Goal: Information Seeking & Learning: Learn about a topic

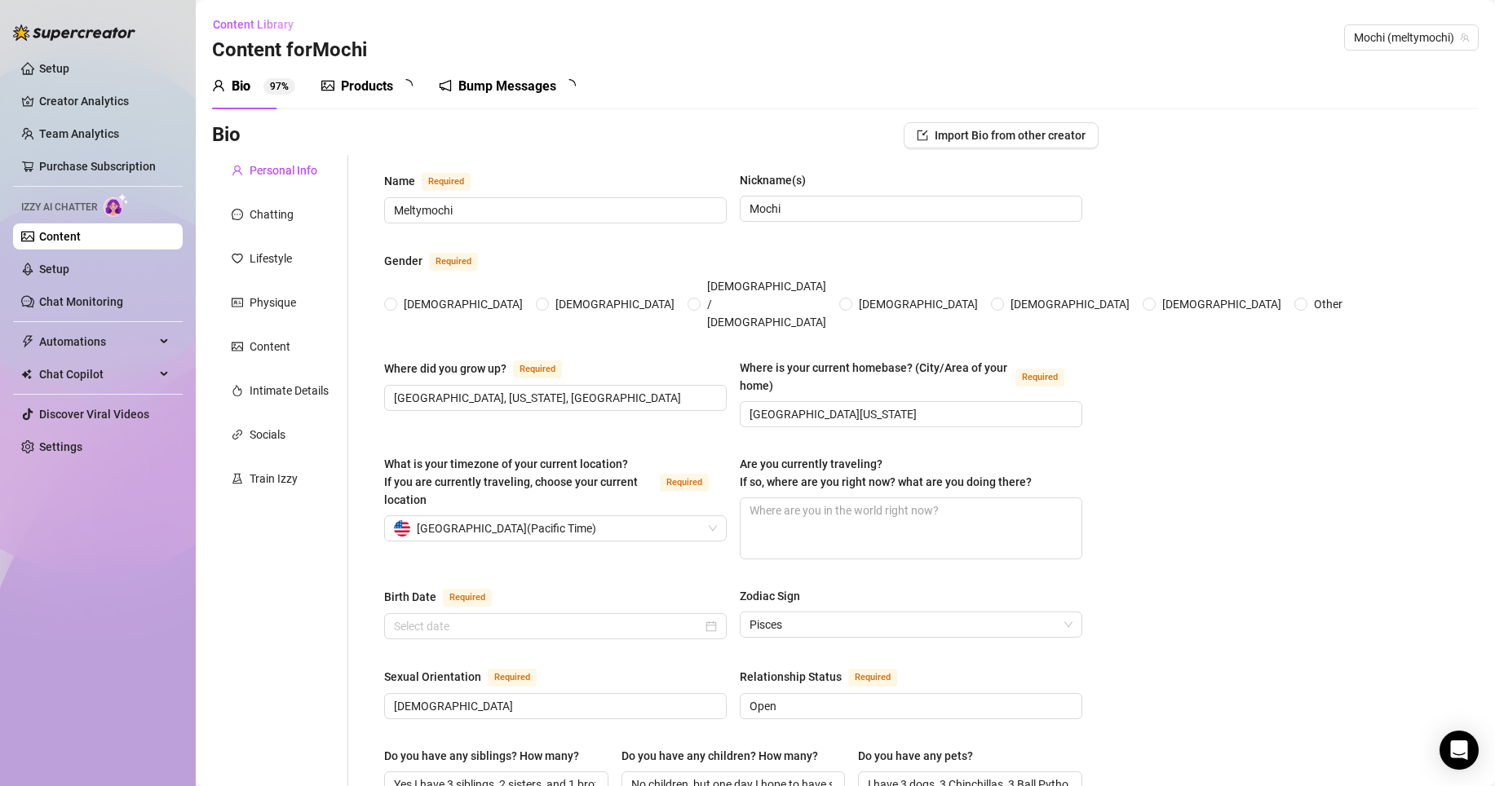
radio input "true"
type input "[DATE]"
click at [121, 339] on span "Automations" at bounding box center [97, 342] width 116 height 26
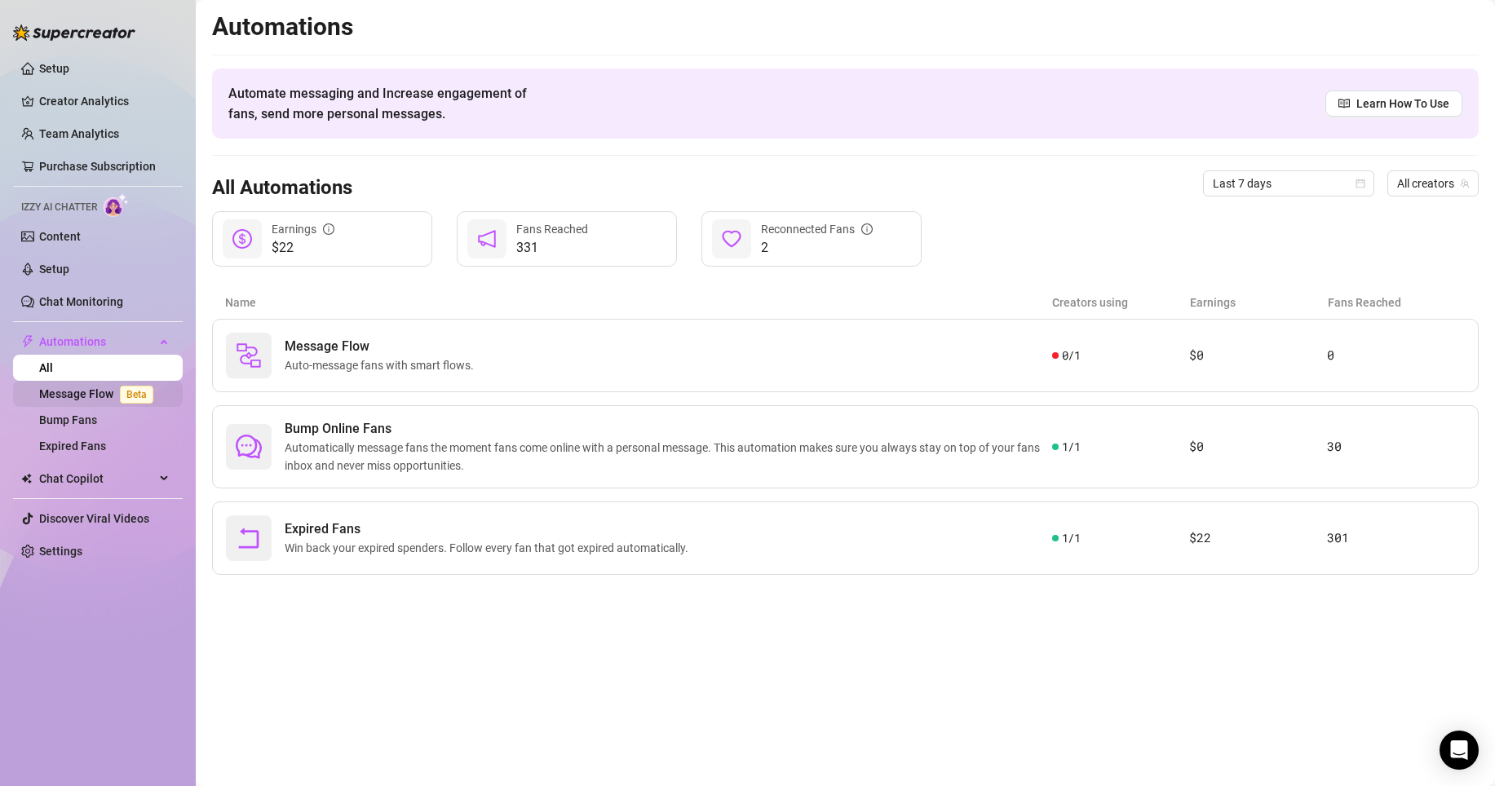
click at [87, 397] on link "Message Flow Beta" at bounding box center [99, 394] width 121 height 13
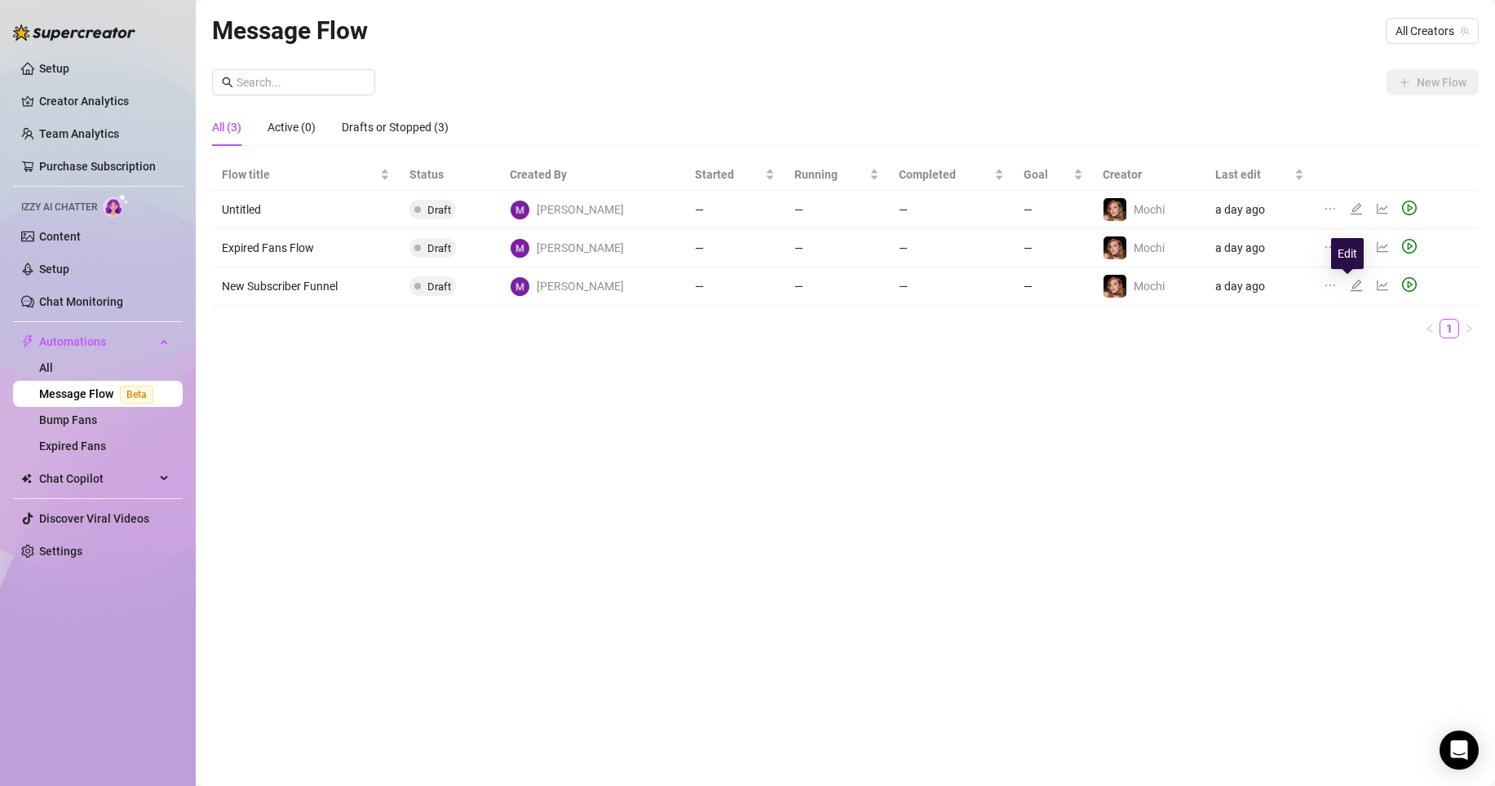
click at [1350, 281] on icon "edit" at bounding box center [1356, 285] width 13 height 13
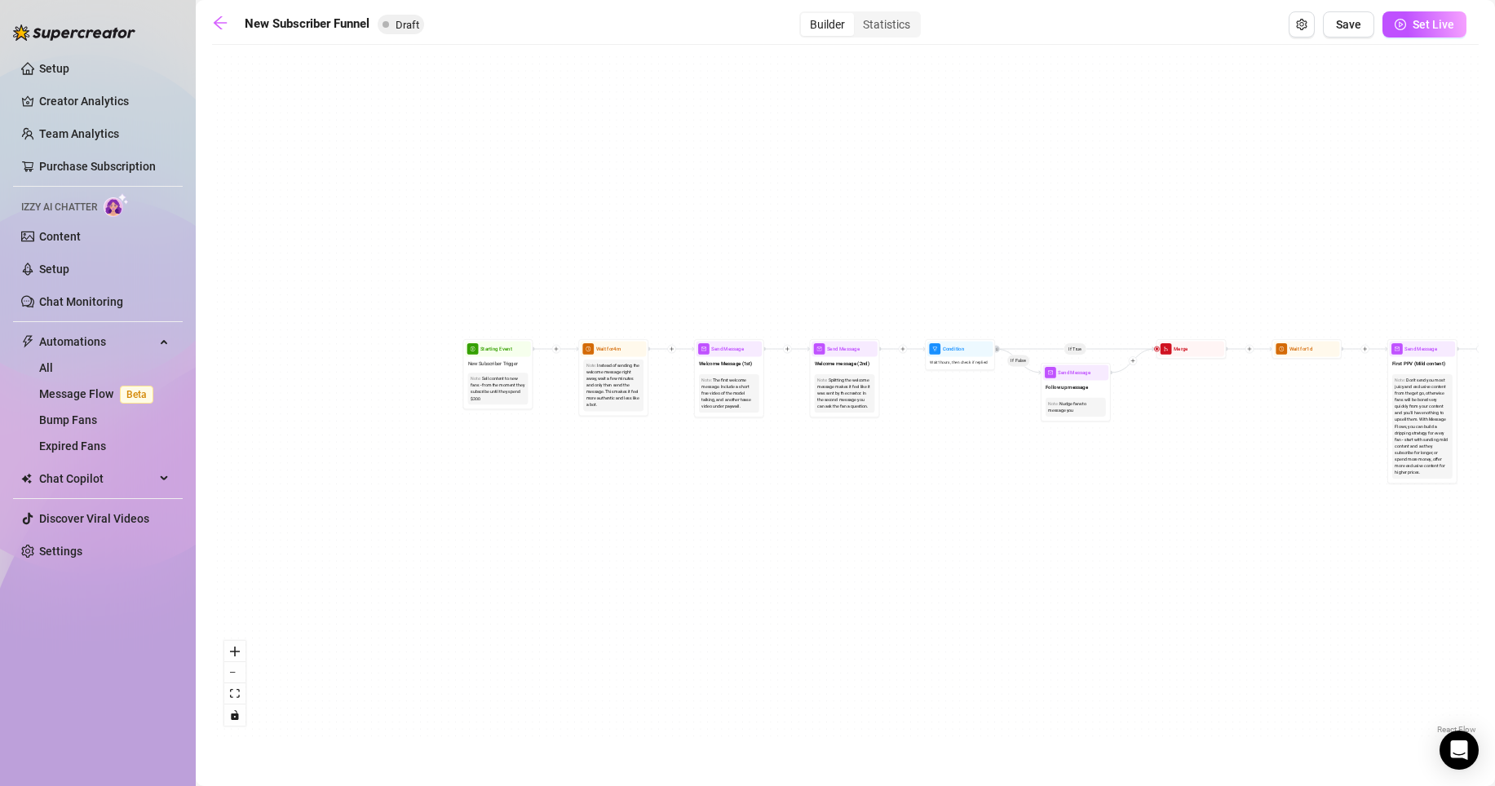
drag, startPoint x: 436, startPoint y: 403, endPoint x: 611, endPoint y: 468, distance: 187.1
click at [678, 494] on div "If True If True If True If False If False If False If True If False Merge Merge…" at bounding box center [845, 395] width 1267 height 685
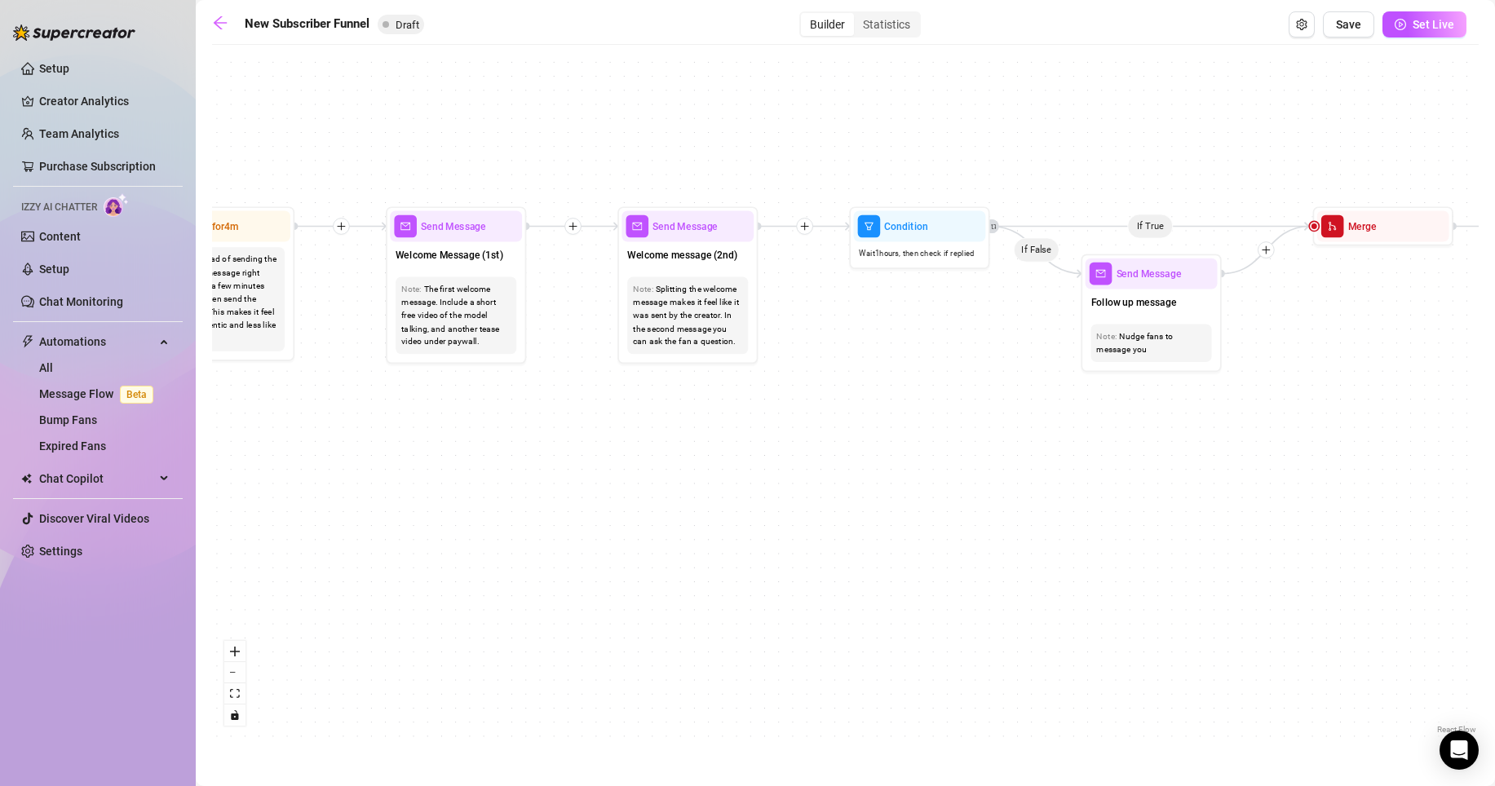
drag, startPoint x: 675, startPoint y: 451, endPoint x: 374, endPoint y: 427, distance: 302.8
click at [361, 427] on div "If True If True If True If False If False If False If True If False Merge Merge…" at bounding box center [845, 395] width 1267 height 685
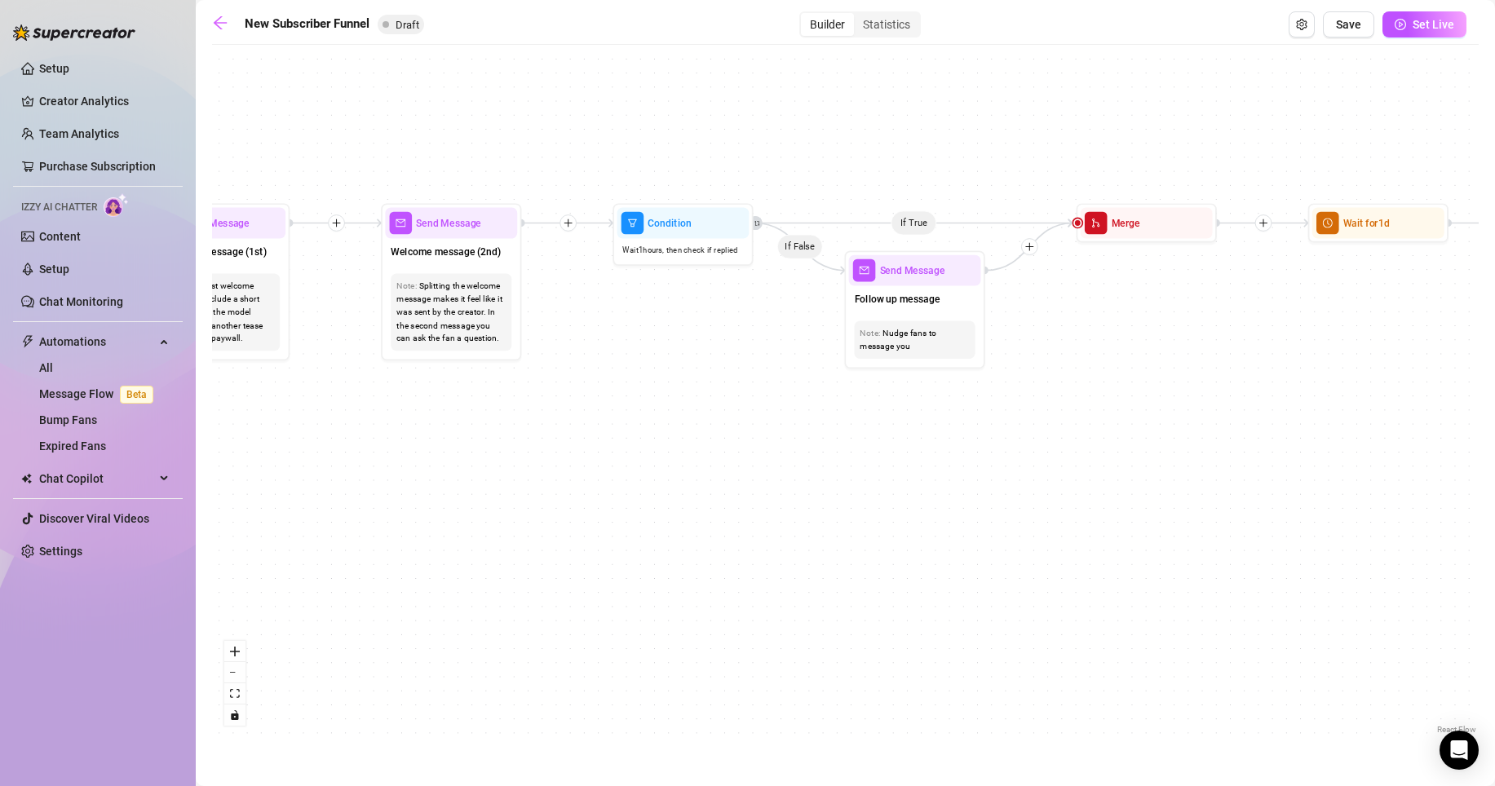
drag, startPoint x: 1079, startPoint y: 470, endPoint x: 667, endPoint y: 496, distance: 412.0
click at [667, 496] on div "If True If True If True If False If False If False If True If False Merge Merge…" at bounding box center [845, 395] width 1267 height 685
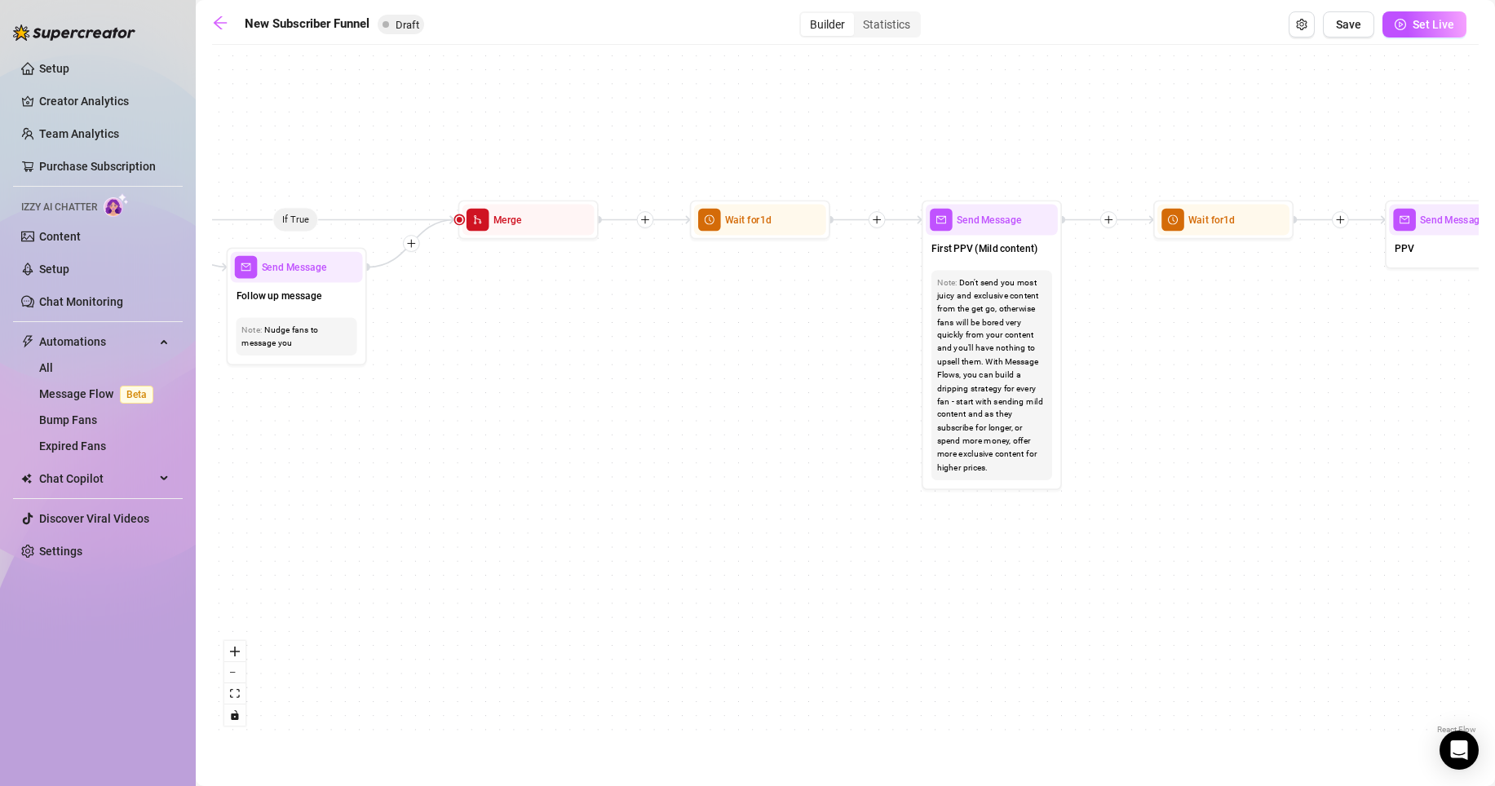
drag, startPoint x: 875, startPoint y: 456, endPoint x: 618, endPoint y: 441, distance: 256.6
click at [618, 441] on div "If True If True If True If False If False If False If True If False Merge Merge…" at bounding box center [845, 395] width 1267 height 685
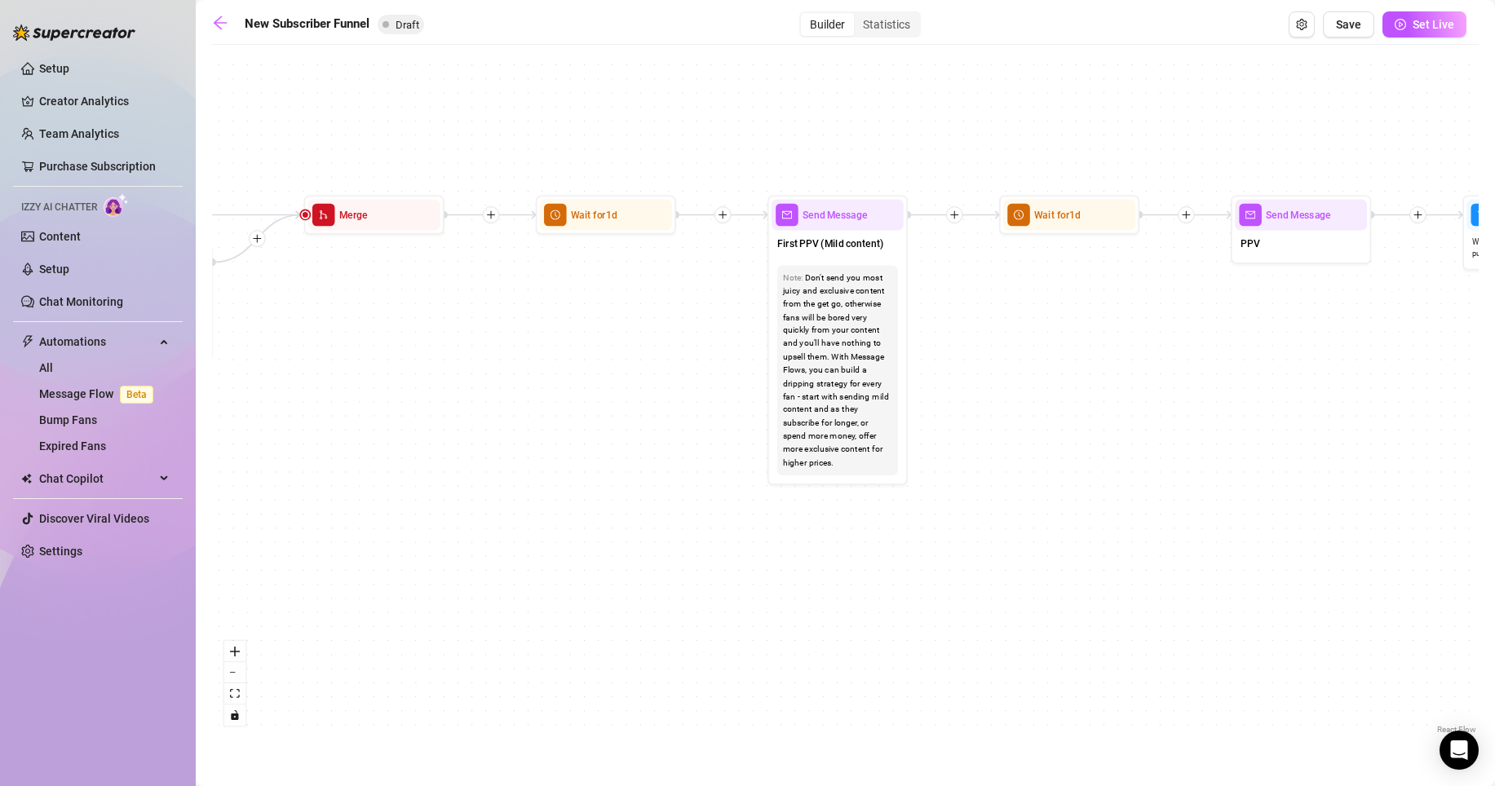
drag, startPoint x: 1298, startPoint y: 461, endPoint x: 1145, endPoint y: 457, distance: 152.6
click at [1145, 457] on div "If True If True If True If False If False If False If True If False Merge Merge…" at bounding box center [845, 395] width 1267 height 685
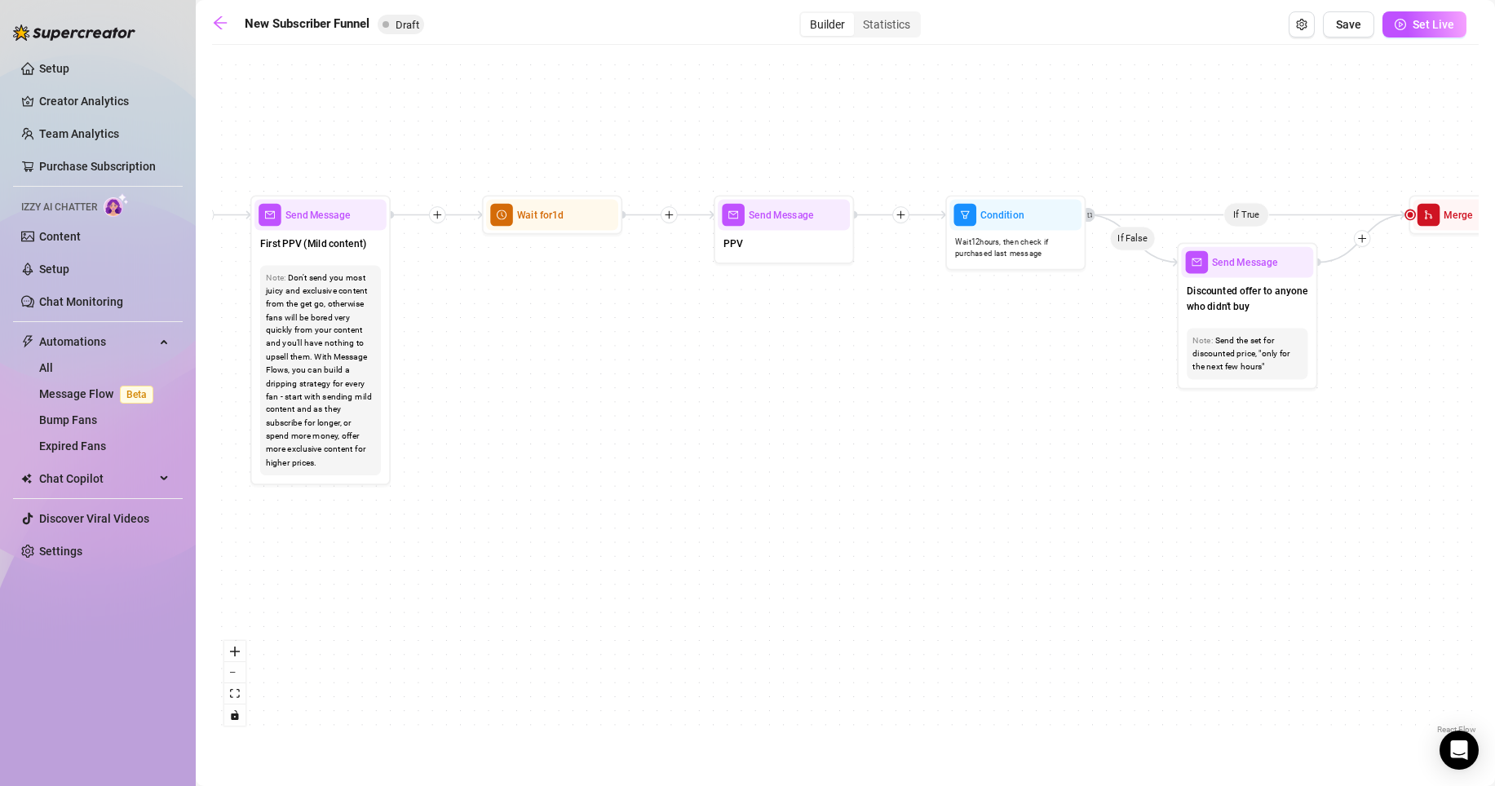
drag, startPoint x: 1074, startPoint y: 349, endPoint x: 634, endPoint y: 349, distance: 440.5
click at [634, 349] on div "If True If True If True If False If False If False If True If False Merge Merge…" at bounding box center [845, 395] width 1267 height 685
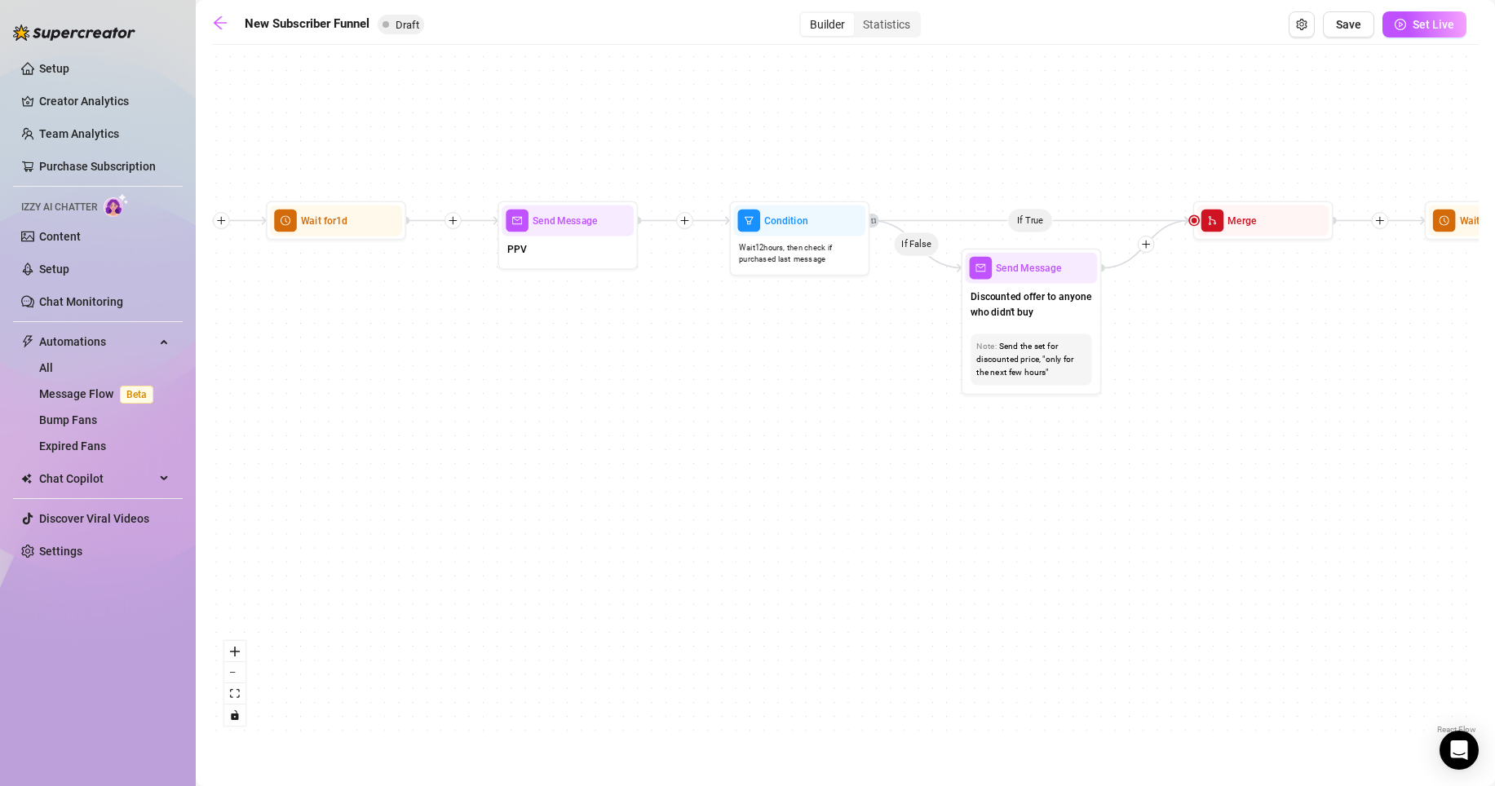
drag, startPoint x: 980, startPoint y: 343, endPoint x: 789, endPoint y: 347, distance: 190.9
click at [789, 347] on div "If True If True If True If False If False If False If True If False Merge Merge…" at bounding box center [845, 395] width 1267 height 685
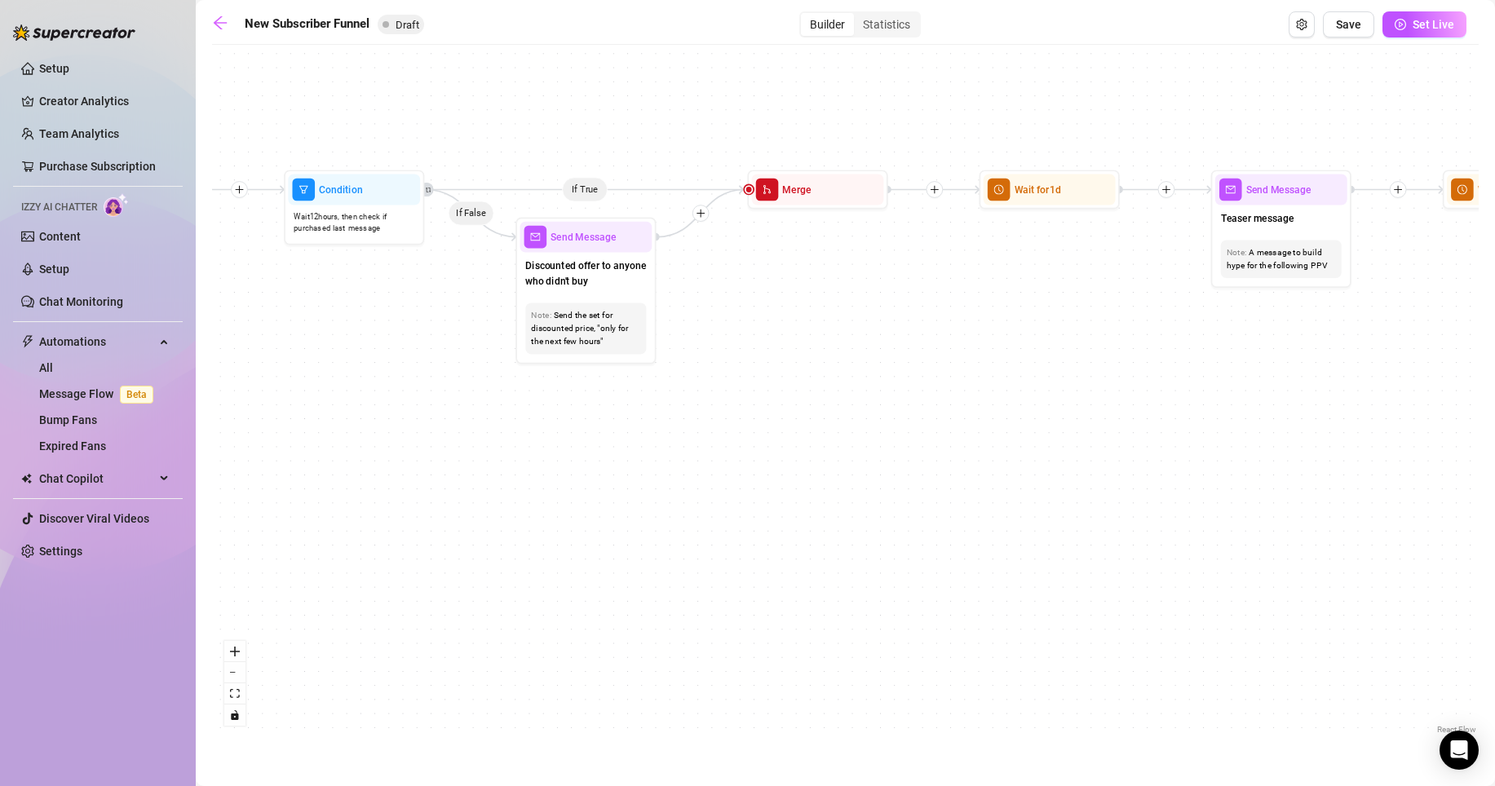
drag, startPoint x: 1241, startPoint y: 424, endPoint x: 584, endPoint y: 405, distance: 657.0
click at [584, 405] on div "If True If True If True If False If False If False If True If False Merge Merge…" at bounding box center [845, 395] width 1267 height 685
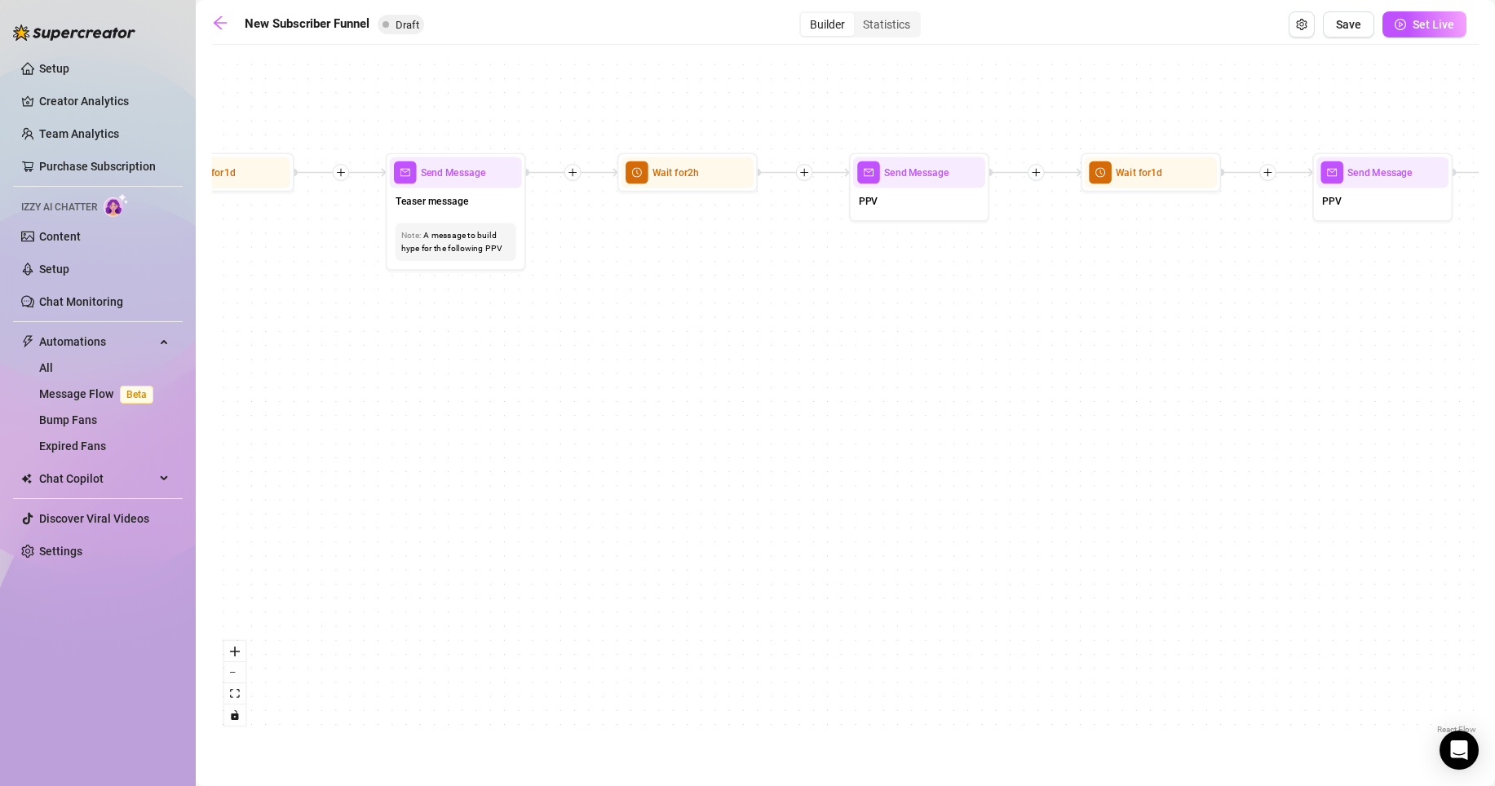
drag, startPoint x: 1232, startPoint y: 441, endPoint x: 600, endPoint y: 413, distance: 632.9
click at [600, 413] on div "If True If True If True If False If False If False If True If False Merge Merge…" at bounding box center [845, 395] width 1267 height 685
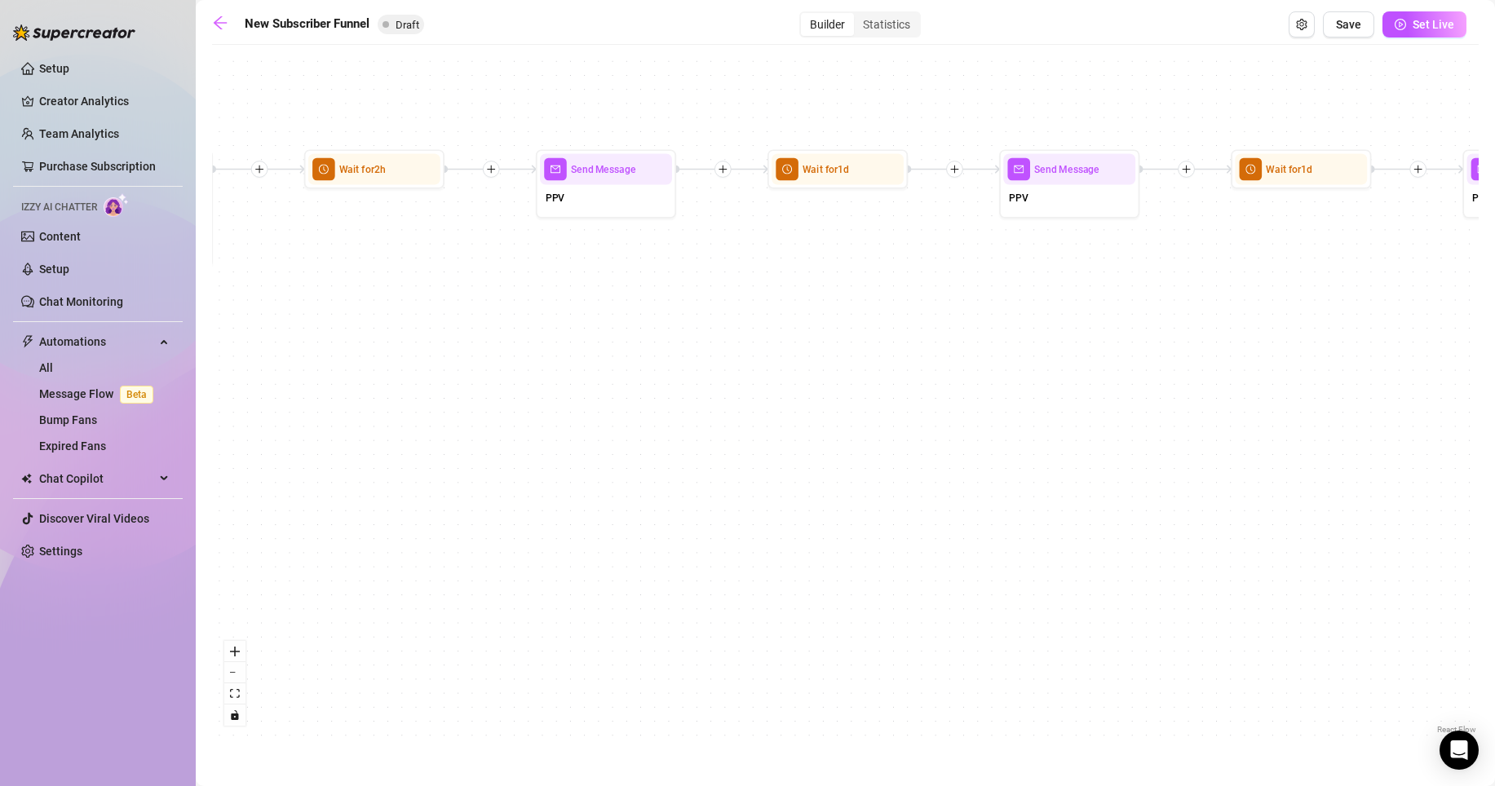
drag, startPoint x: 940, startPoint y: 408, endPoint x: 624, endPoint y: 403, distance: 315.8
click at [624, 403] on div "If True If True If True If False If False If False If True If False Merge Merge…" at bounding box center [845, 395] width 1267 height 685
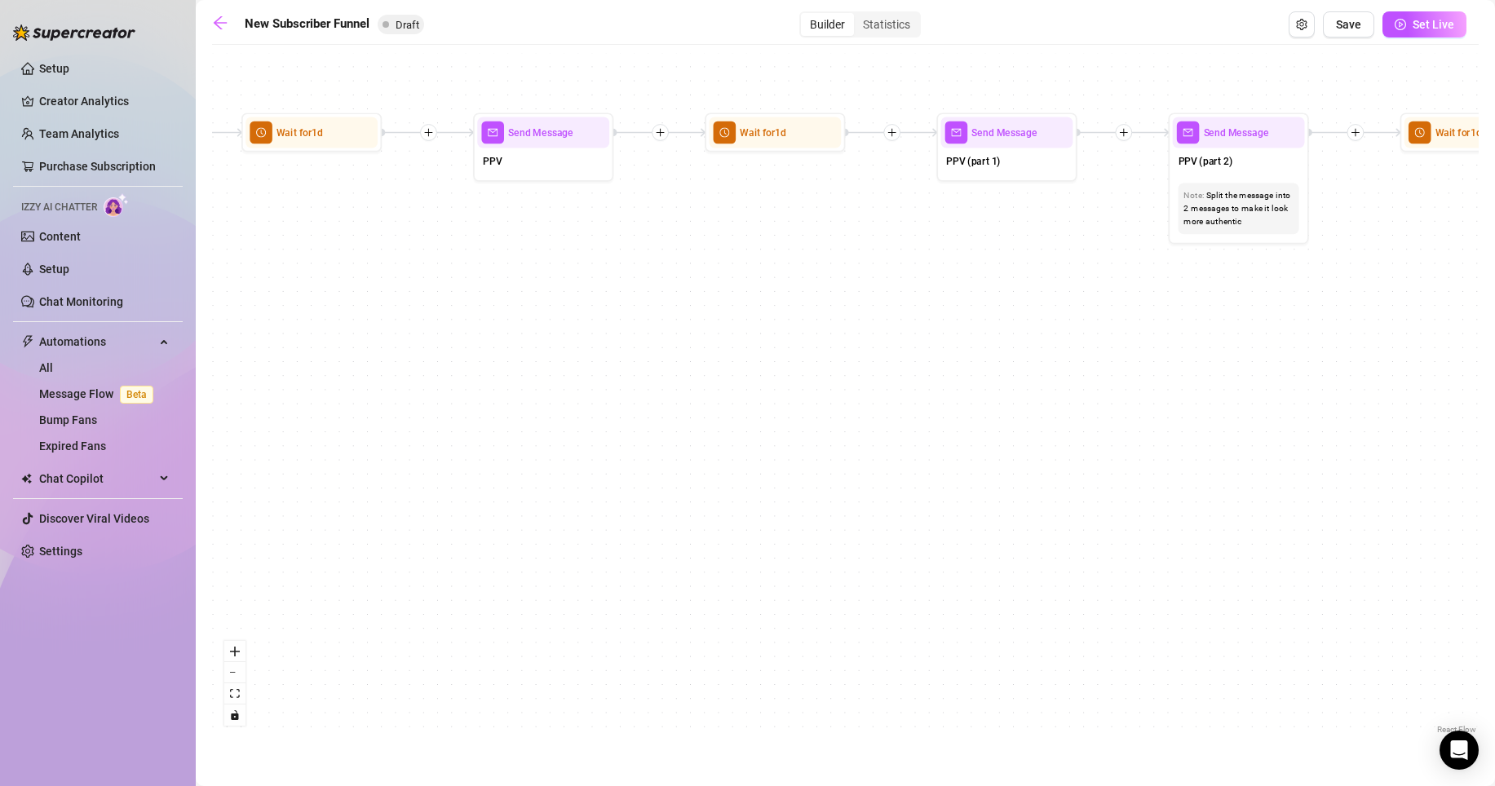
drag, startPoint x: 1207, startPoint y: 428, endPoint x: 605, endPoint y: 384, distance: 604.5
click at [605, 384] on div "If True If True If True If False If False If False If True If False Merge Merge…" at bounding box center [845, 395] width 1267 height 685
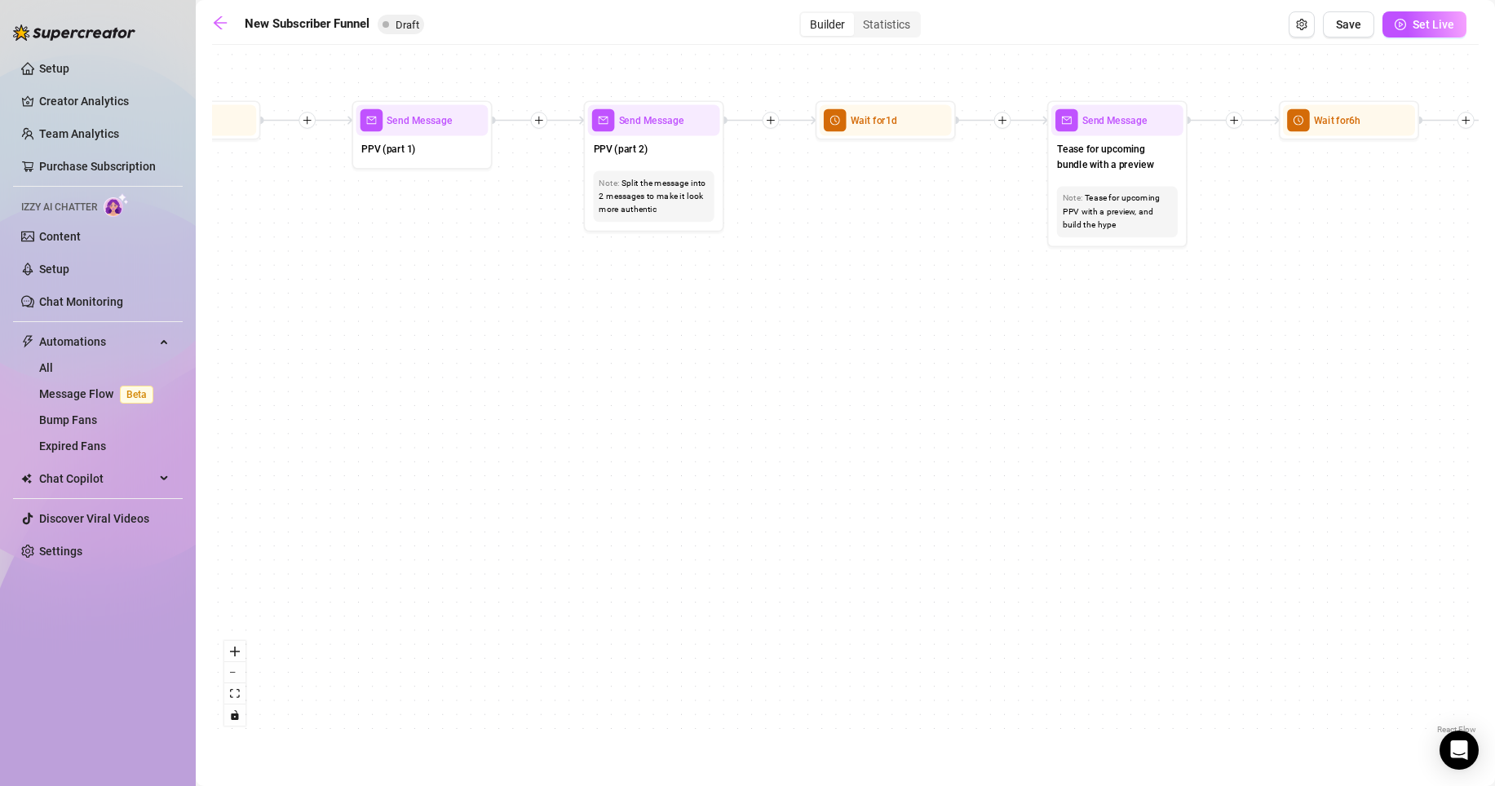
drag, startPoint x: 969, startPoint y: 391, endPoint x: 486, endPoint y: 388, distance: 483.0
click at [486, 388] on div "If True If True If True If False If False If False If True If False Merge Merge…" at bounding box center [845, 395] width 1267 height 685
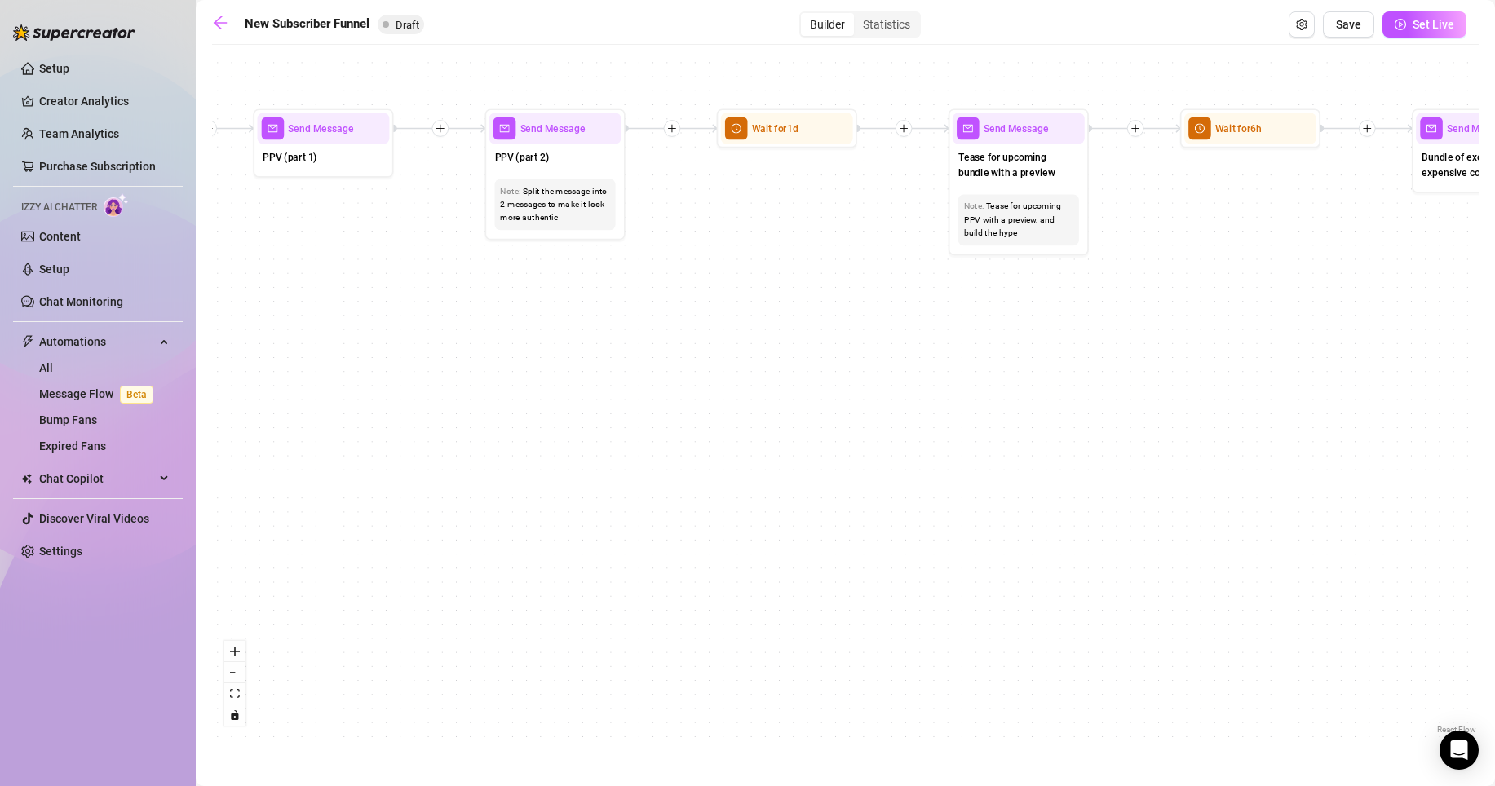
drag, startPoint x: 834, startPoint y: 371, endPoint x: 747, endPoint y: 374, distance: 86.5
click at [747, 374] on div "If True If True If True If False If False If False If True If False Merge Merge…" at bounding box center [845, 395] width 1267 height 685
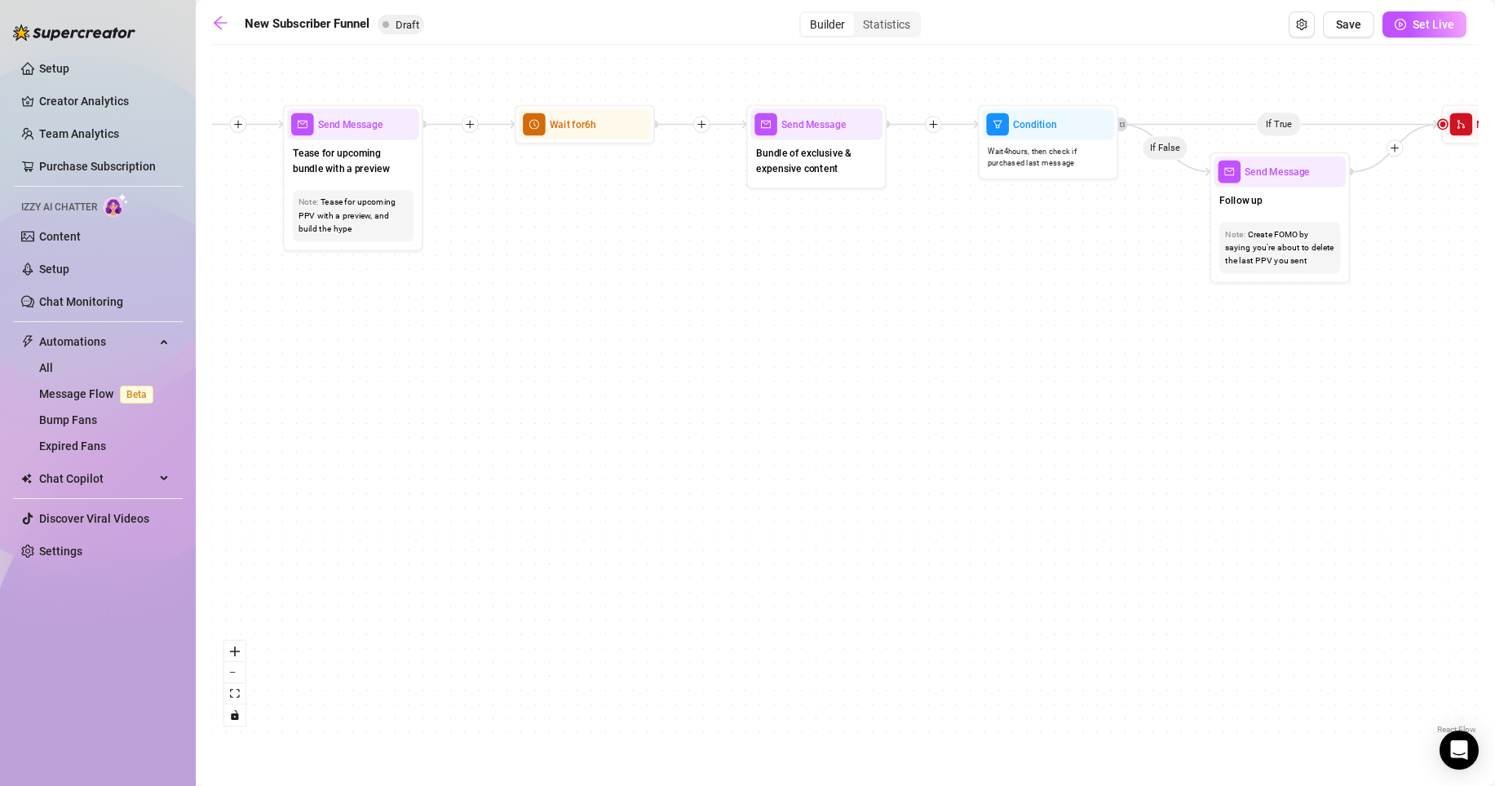
drag, startPoint x: 1207, startPoint y: 385, endPoint x: 625, endPoint y: 382, distance: 581.7
click at [625, 382] on div "If True If True If True If False If False If False If True If False Merge Merge…" at bounding box center [845, 395] width 1267 height 685
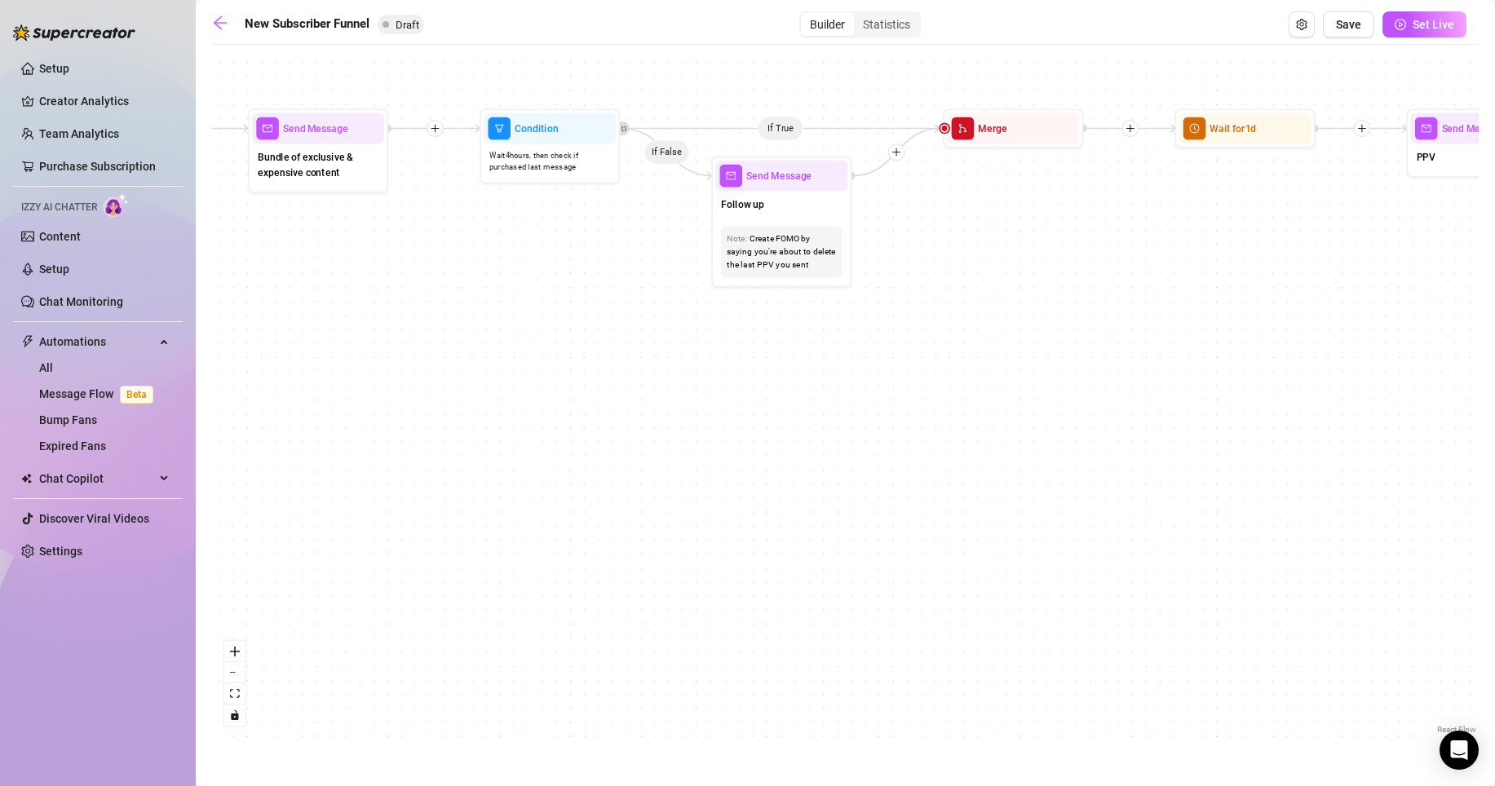
drag, startPoint x: 1220, startPoint y: 372, endPoint x: 723, endPoint y: 375, distance: 497.7
click at [723, 375] on div "If True If True If True If False If False If False If True If False Merge Merge…" at bounding box center [845, 395] width 1267 height 685
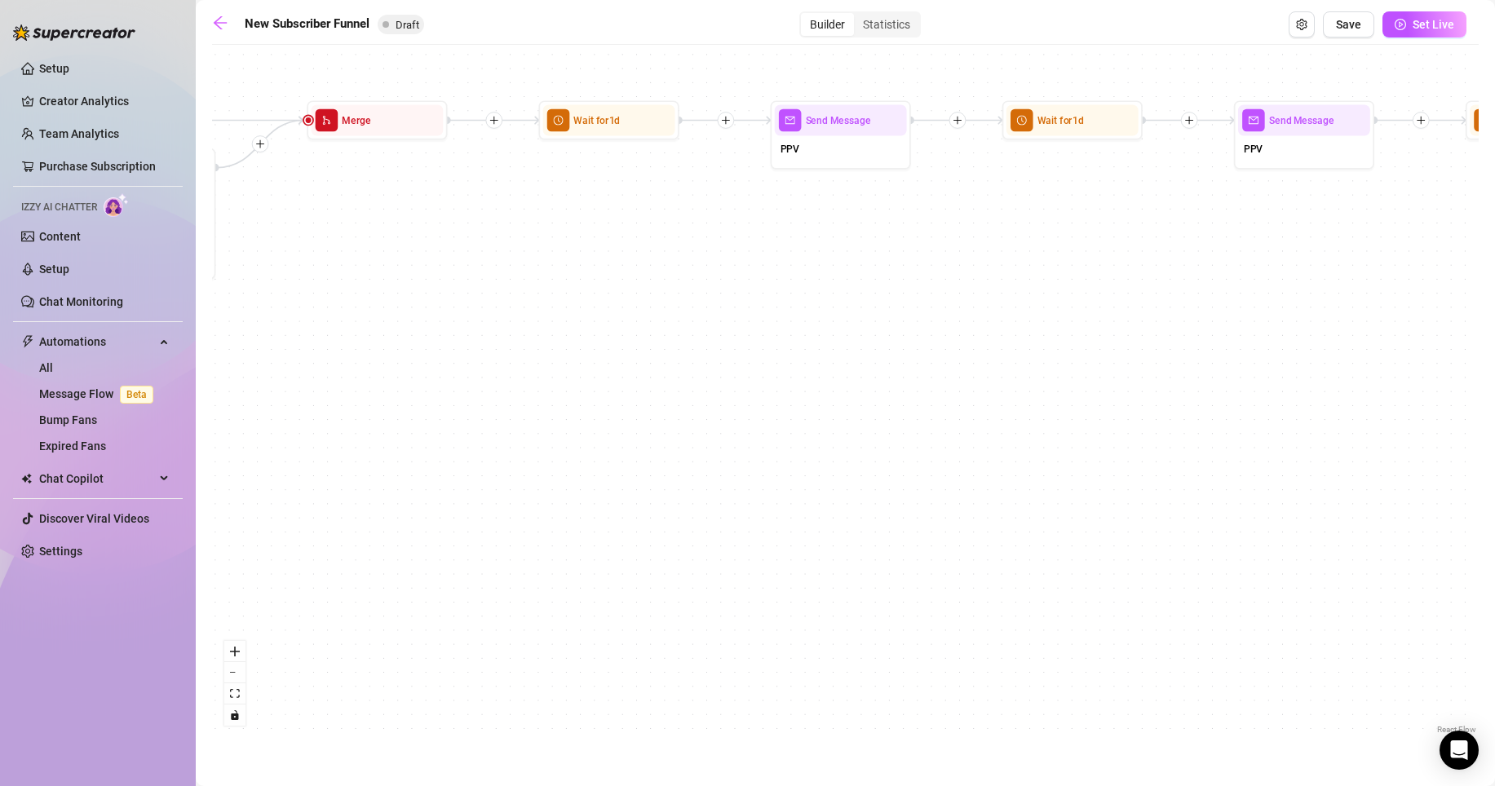
drag, startPoint x: 1045, startPoint y: 362, endPoint x: 499, endPoint y: 346, distance: 546.0
click at [499, 346] on div "If True If True If True If False If False If False If True If False Merge Merge…" at bounding box center [845, 395] width 1267 height 685
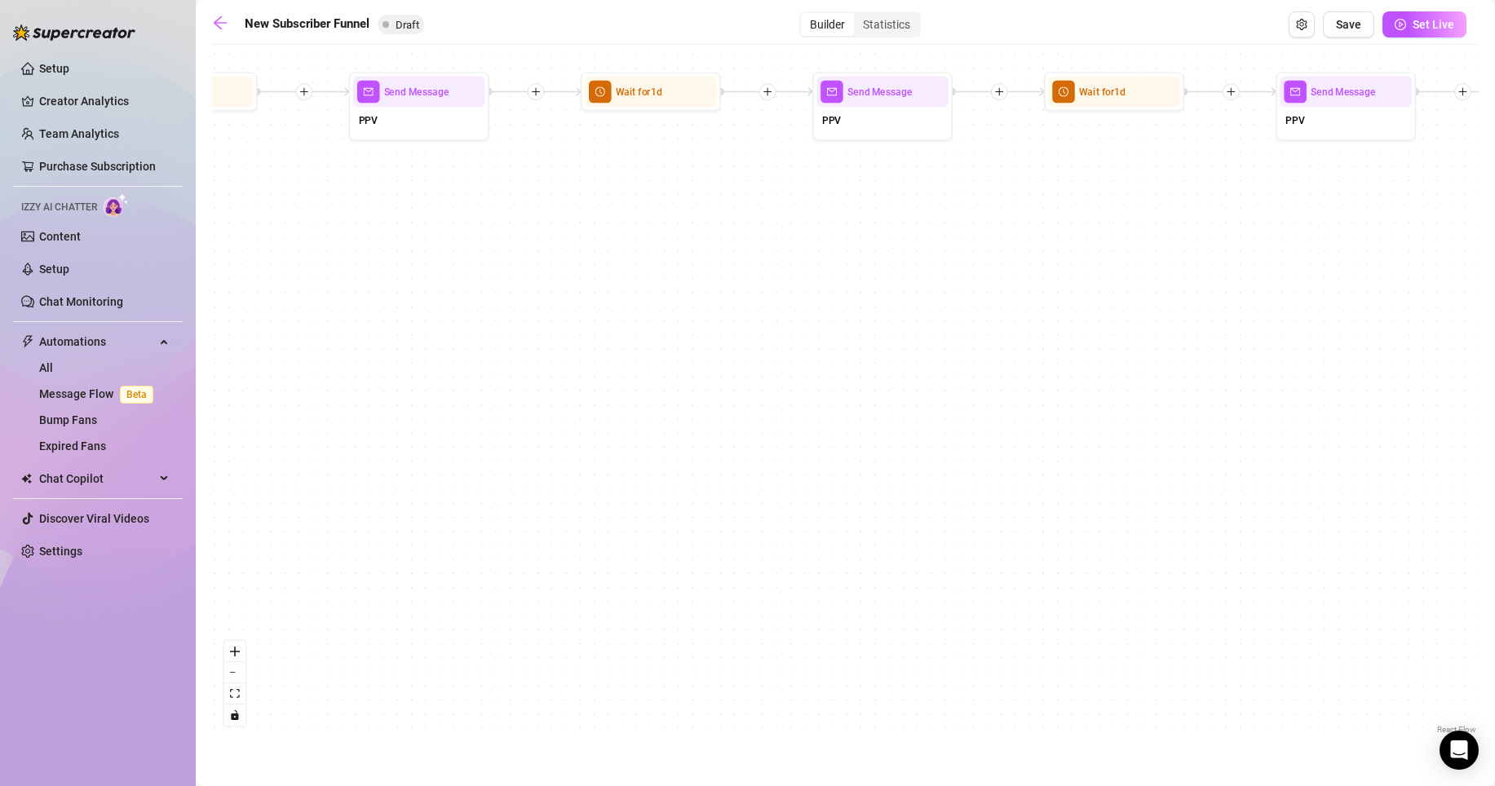
drag, startPoint x: 942, startPoint y: 358, endPoint x: 530, endPoint y: 330, distance: 413.0
click at [530, 330] on div "If True If True If True If False If False If False If True If False Merge Merge…" at bounding box center [845, 395] width 1267 height 685
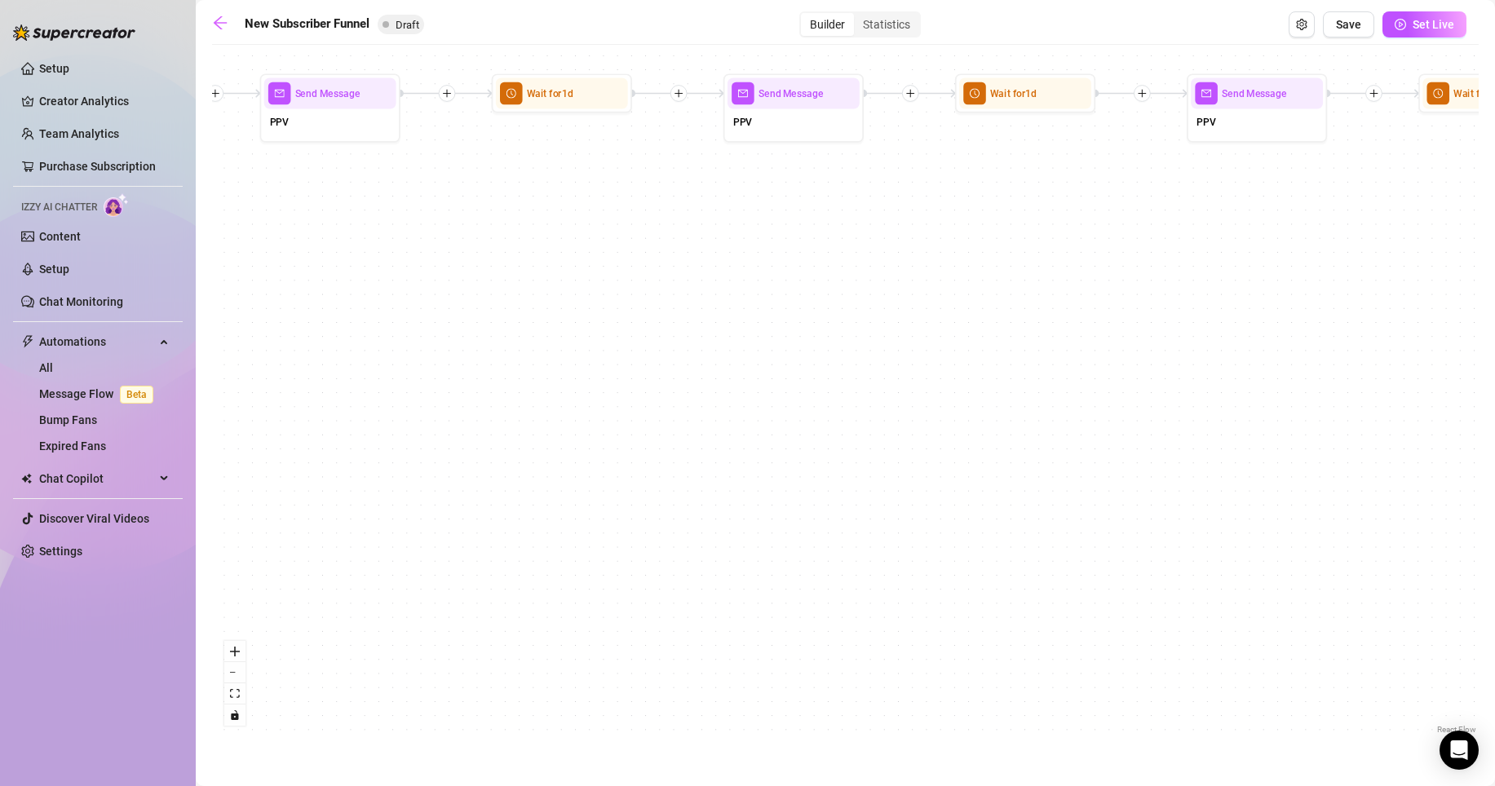
drag, startPoint x: 1065, startPoint y: 374, endPoint x: 439, endPoint y: 326, distance: 627.6
click at [409, 327] on div "If True If True If True If False If False If False If True If False Merge Merge…" at bounding box center [845, 395] width 1267 height 685
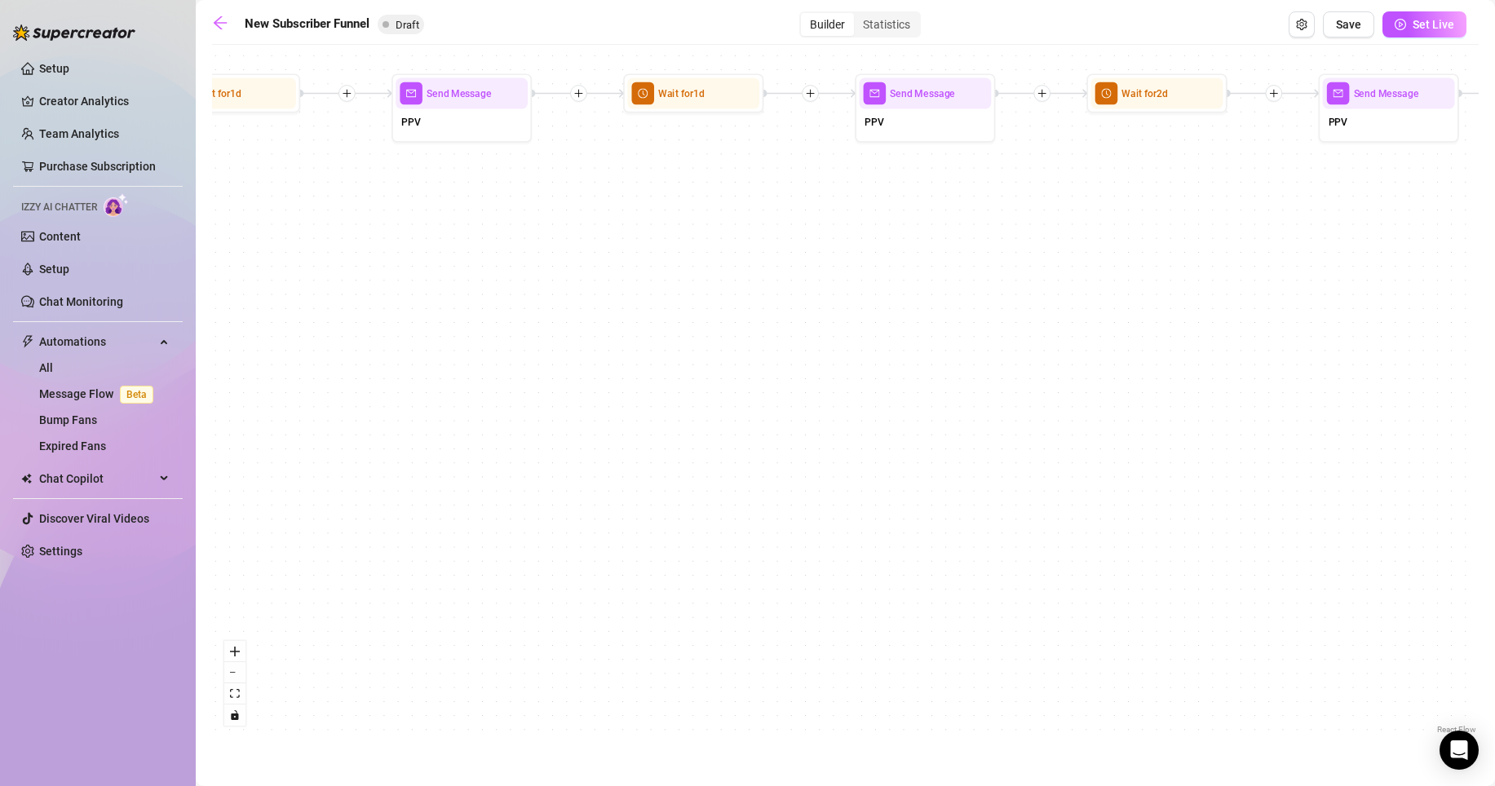
drag, startPoint x: 1000, startPoint y: 358, endPoint x: 647, endPoint y: 514, distance: 386.1
click at [647, 514] on div "If True If True If True If False If False If False If True If False Merge Merge…" at bounding box center [845, 395] width 1267 height 685
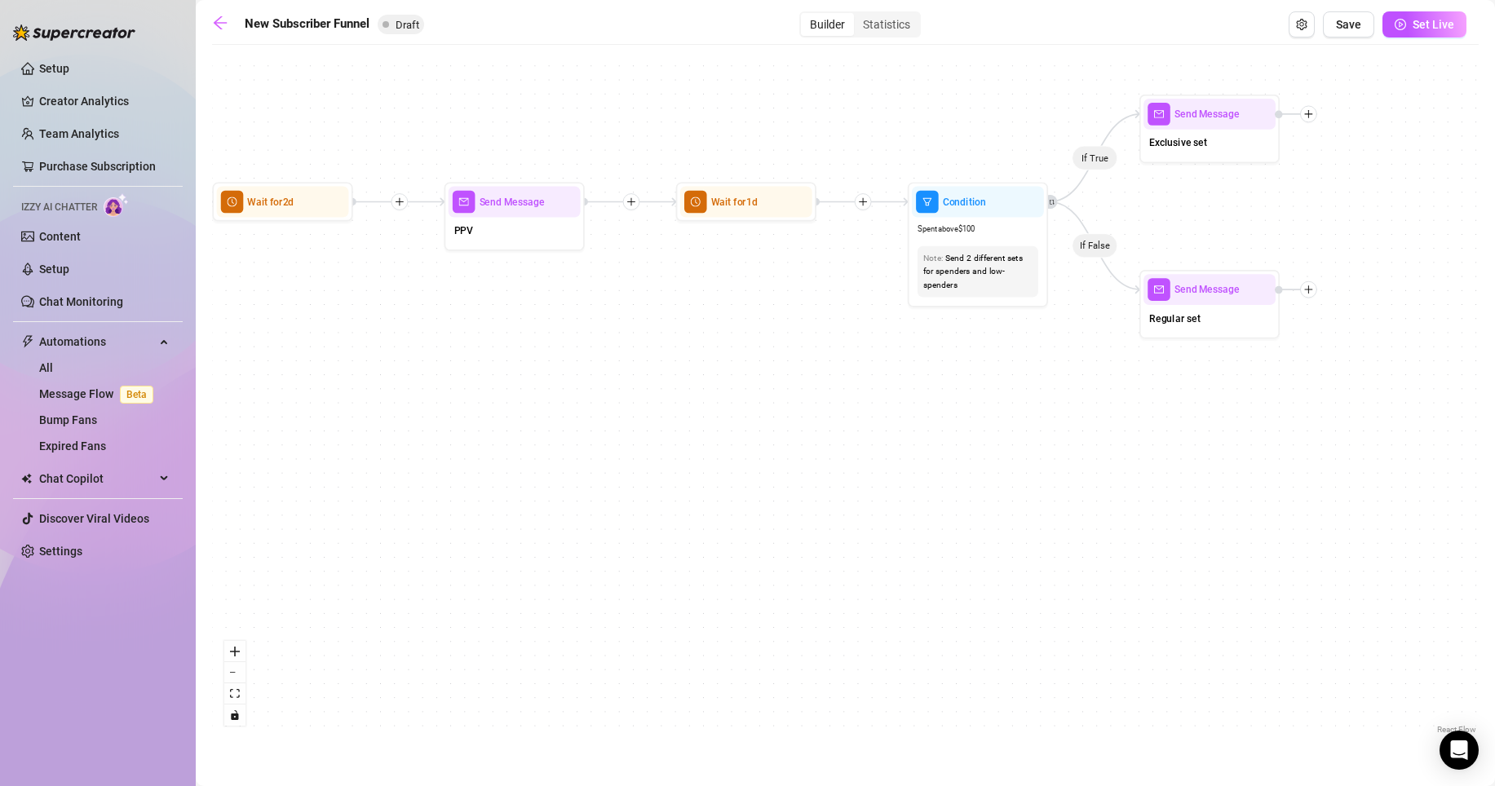
drag, startPoint x: 1194, startPoint y: 436, endPoint x: 476, endPoint y: 430, distance: 717.9
click at [457, 432] on div "If True If True If True If False If False If False If True If False Merge Merge…" at bounding box center [845, 395] width 1267 height 685
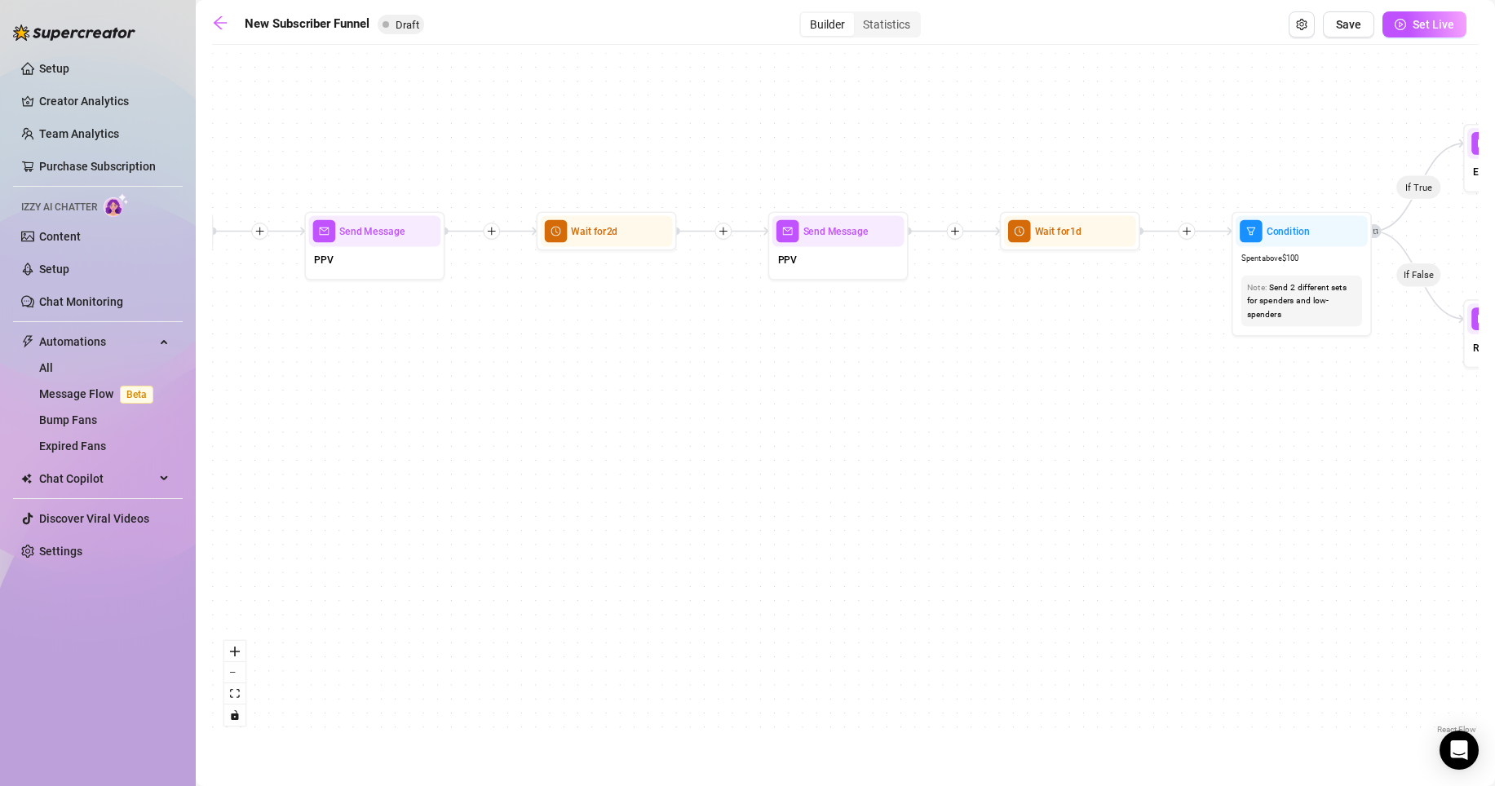
drag, startPoint x: 636, startPoint y: 321, endPoint x: 1059, endPoint y: 349, distance: 423.6
click at [1063, 350] on div "If True If True If True If False If False If False If True If False Merge Merge…" at bounding box center [845, 395] width 1267 height 685
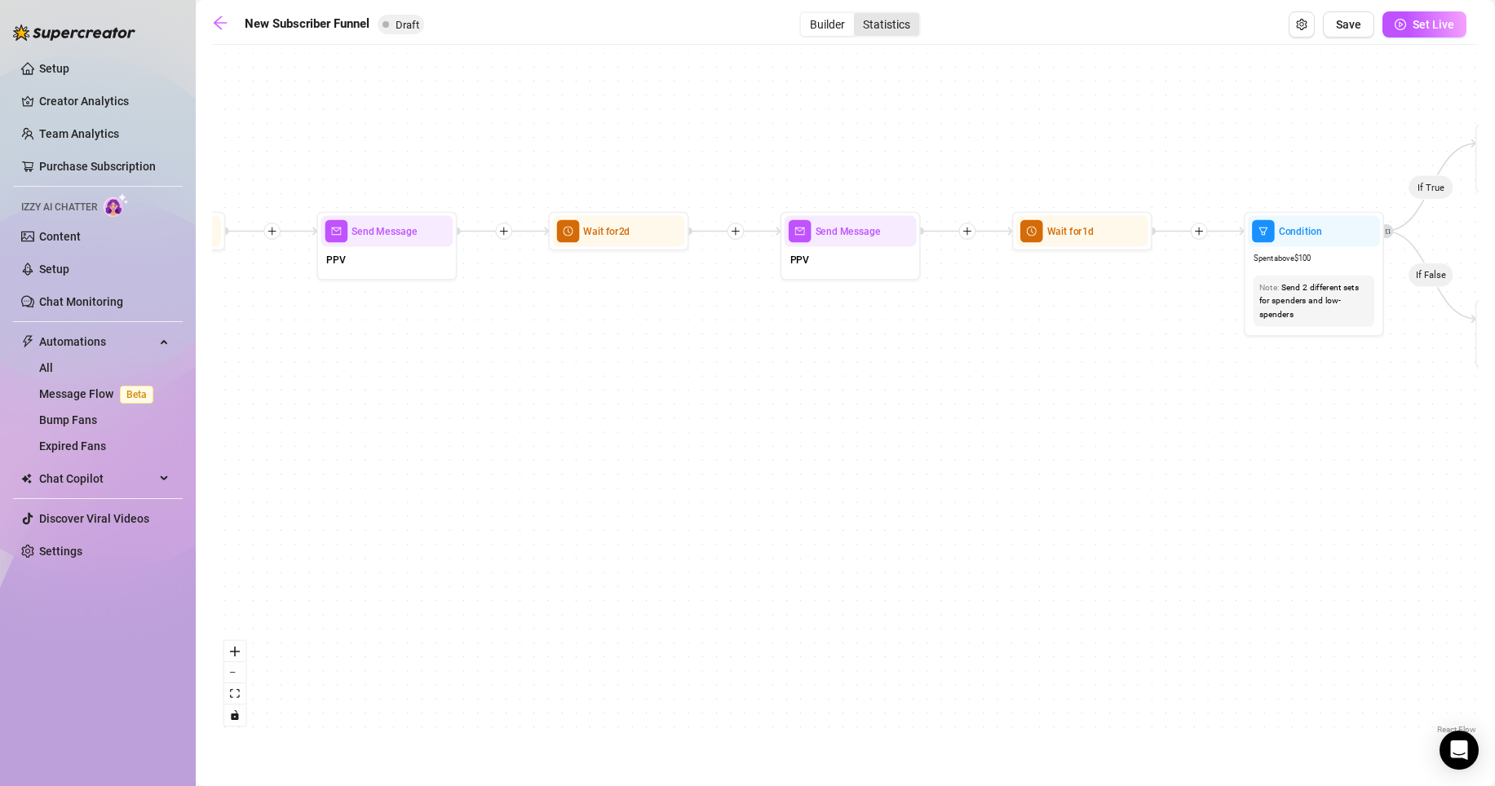
click at [888, 32] on div "Statistics" at bounding box center [886, 24] width 65 height 23
click at [858, 16] on input "Statistics" at bounding box center [858, 16] width 0 height 0
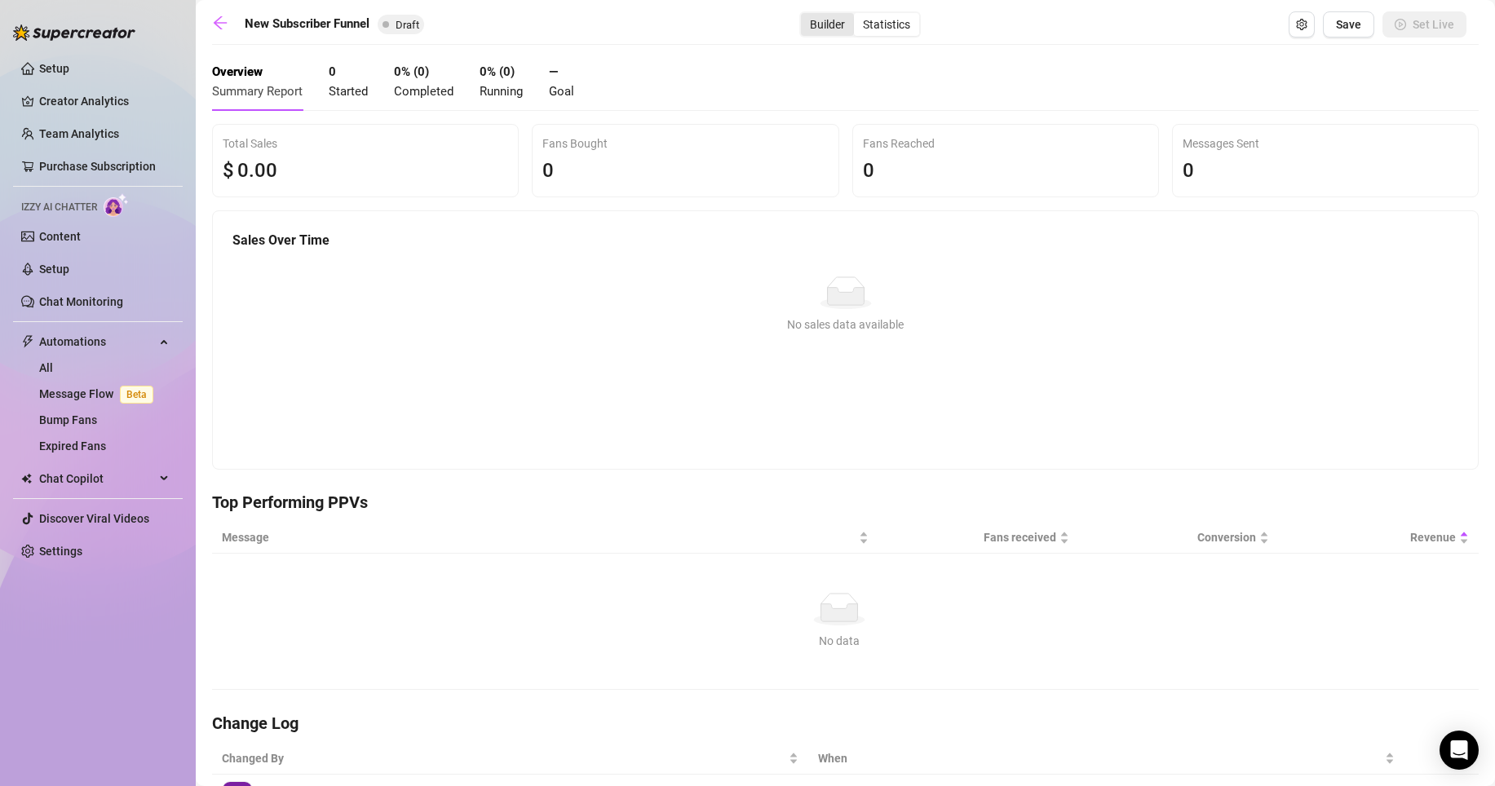
click at [810, 23] on div "Builder" at bounding box center [827, 24] width 53 height 23
click at [805, 16] on input "Builder" at bounding box center [805, 16] width 0 height 0
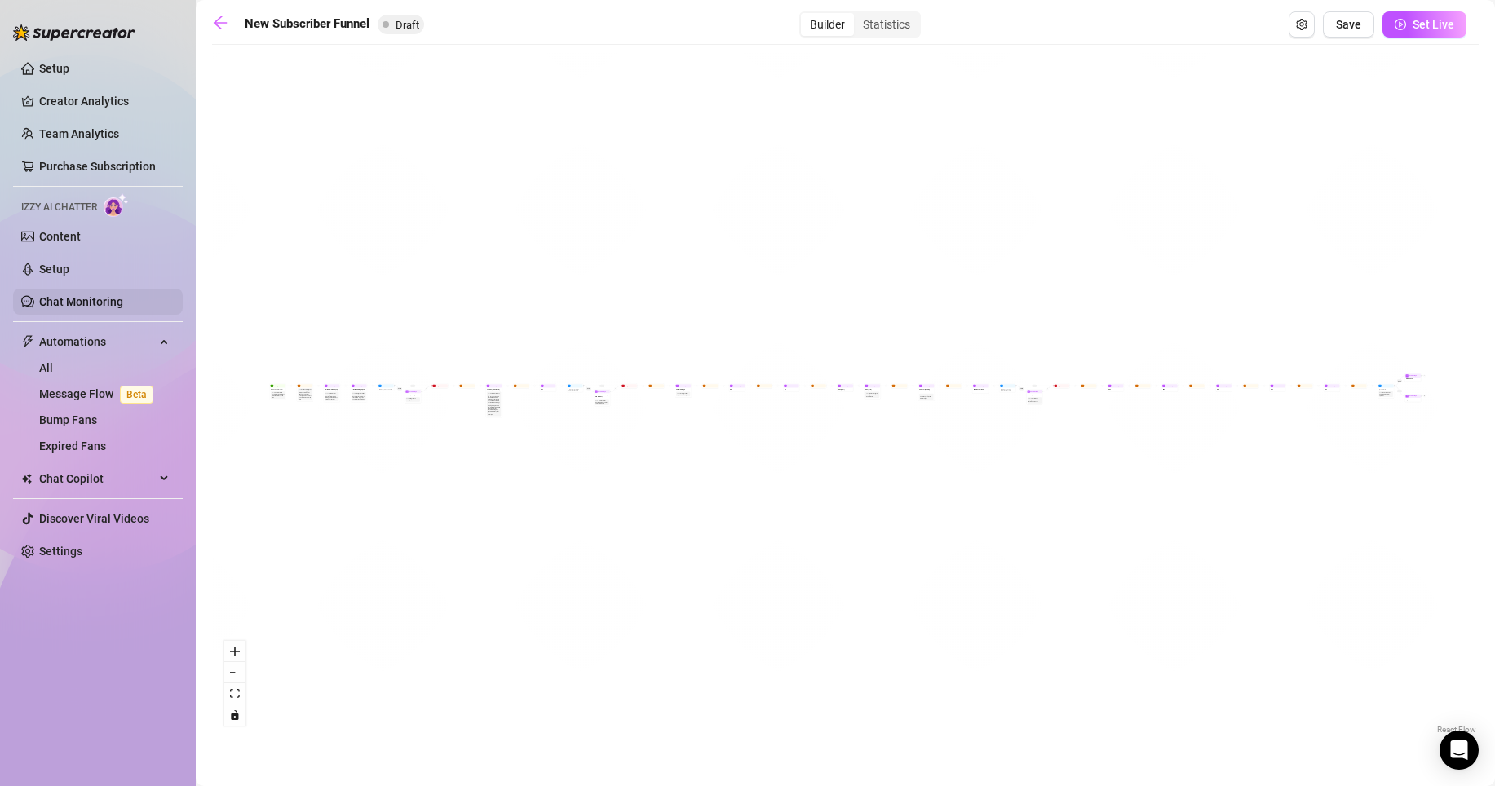
click at [71, 299] on link "Chat Monitoring" at bounding box center [81, 301] width 84 height 13
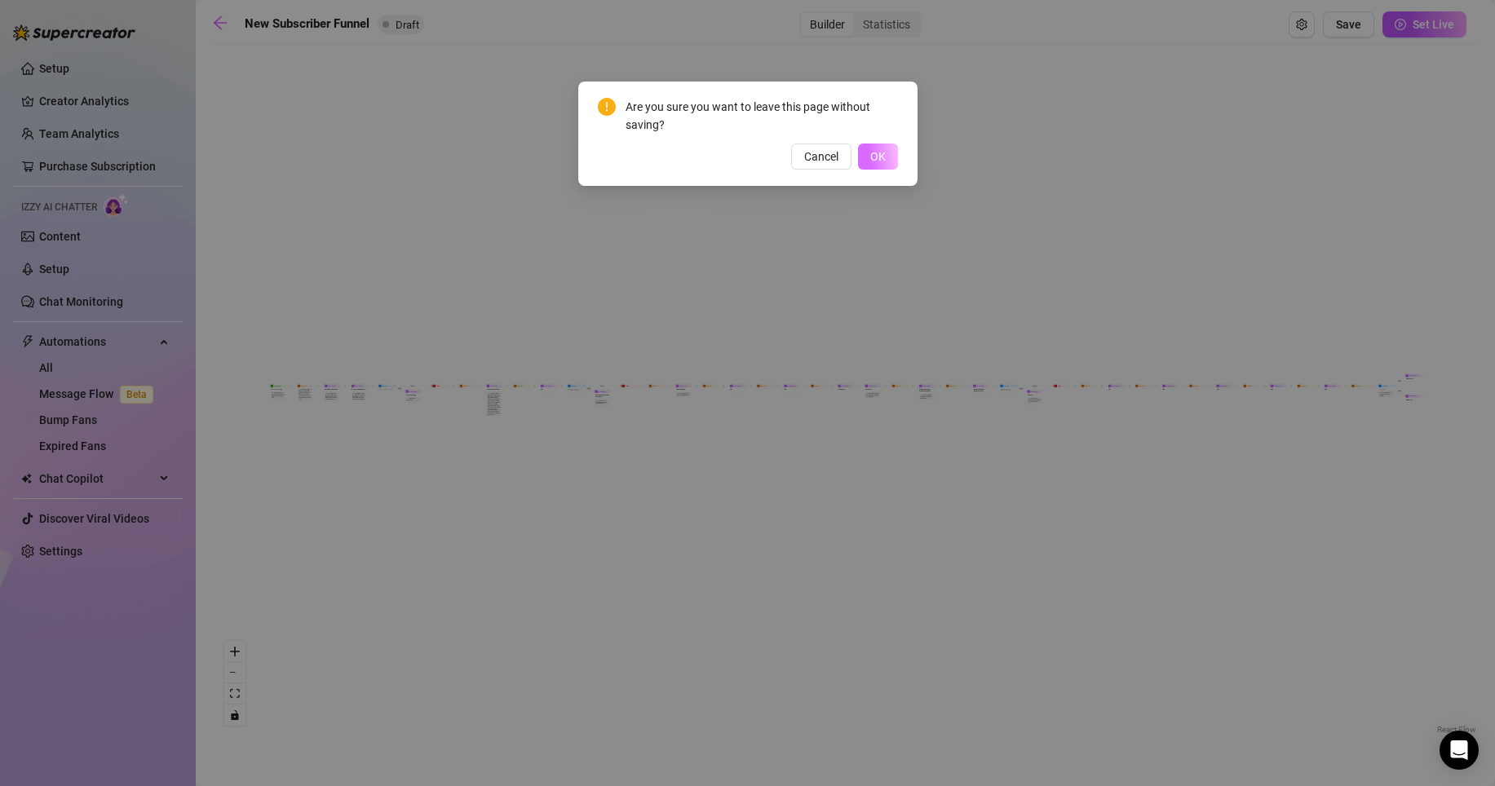
click at [874, 163] on button "OK" at bounding box center [878, 157] width 40 height 26
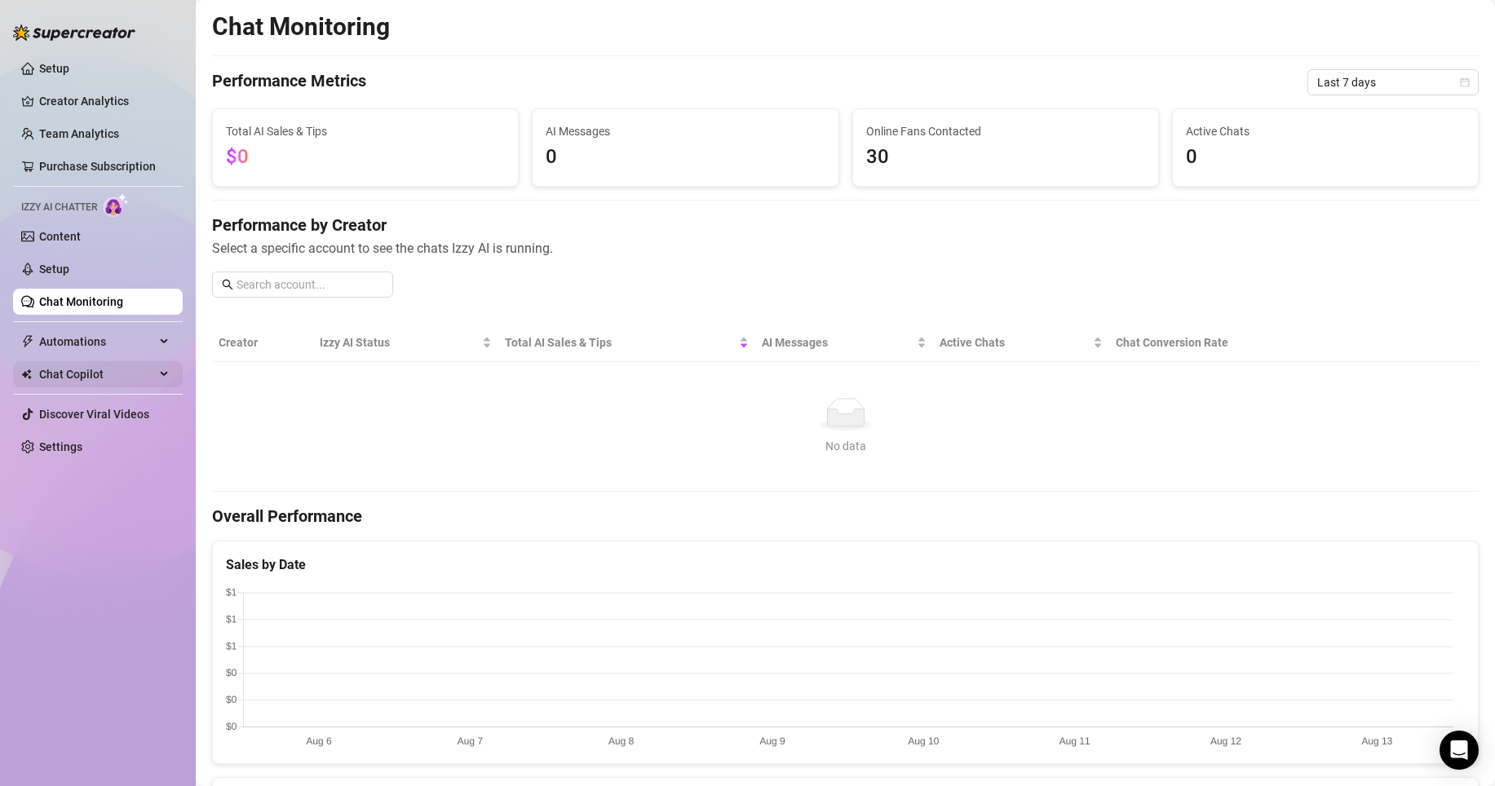
click at [77, 374] on span "Chat Copilot" at bounding box center [97, 374] width 116 height 26
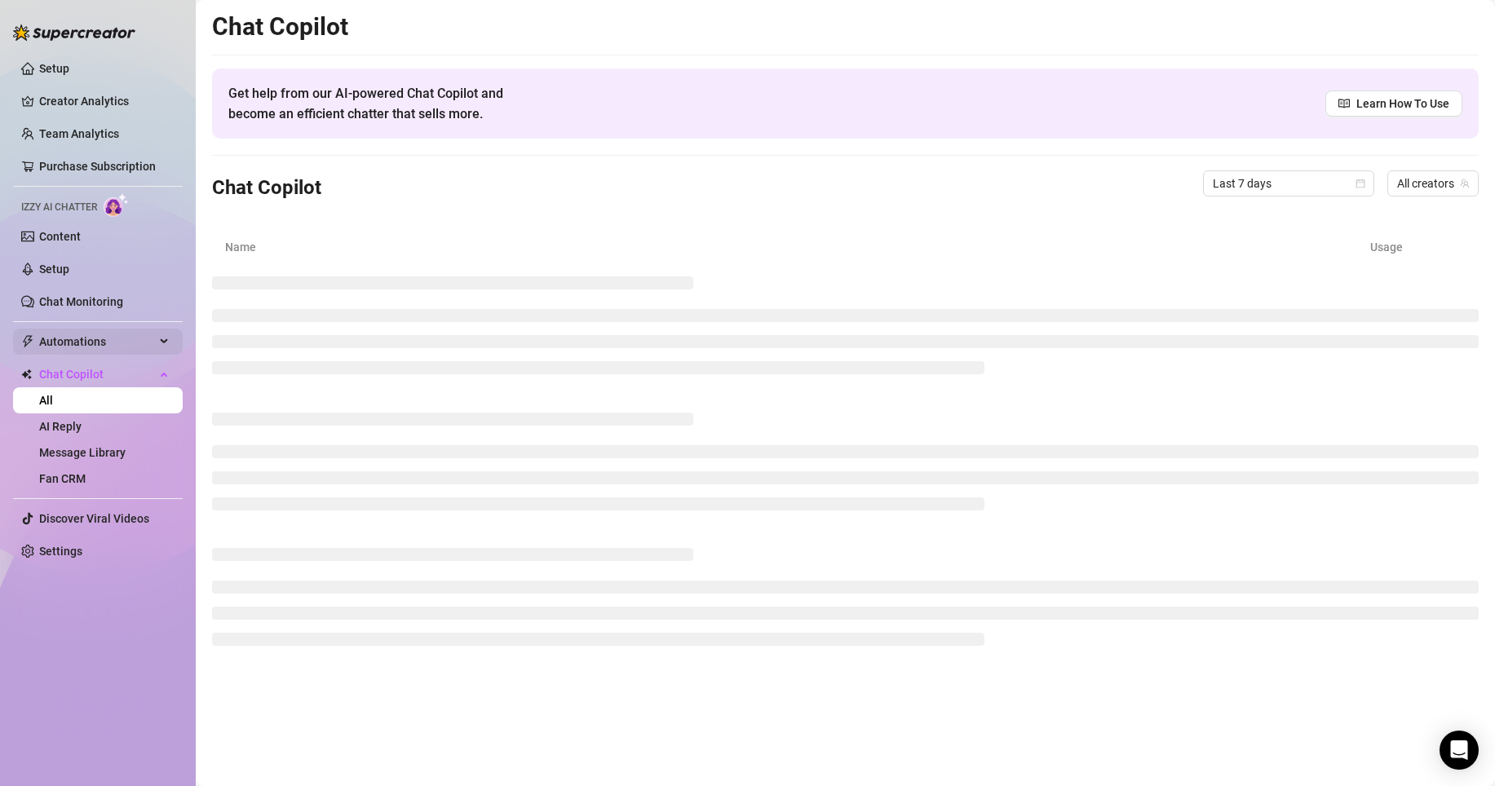
click at [85, 334] on span "Automations" at bounding box center [97, 342] width 116 height 26
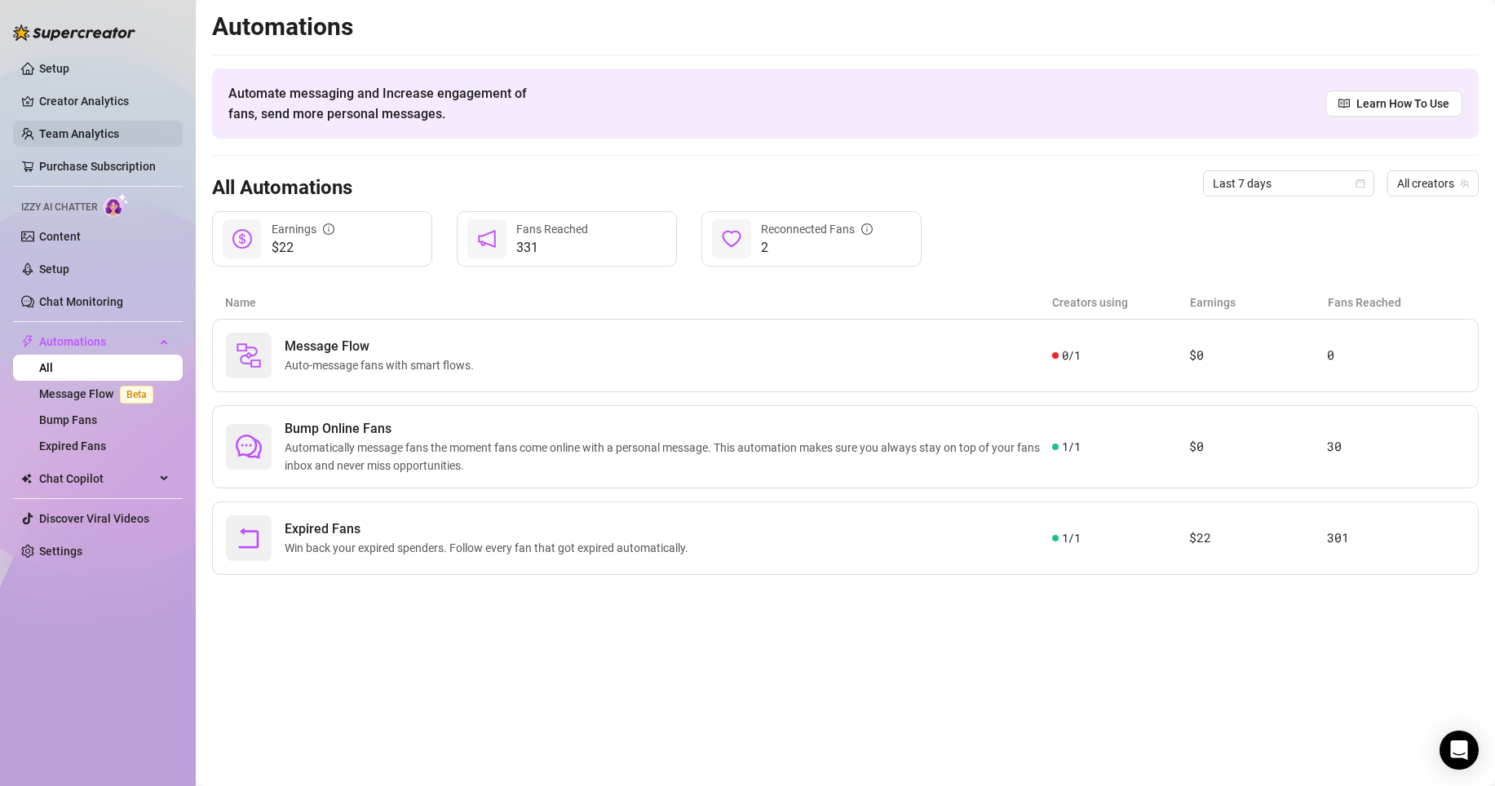
click at [112, 135] on link "Team Analytics" at bounding box center [79, 133] width 80 height 13
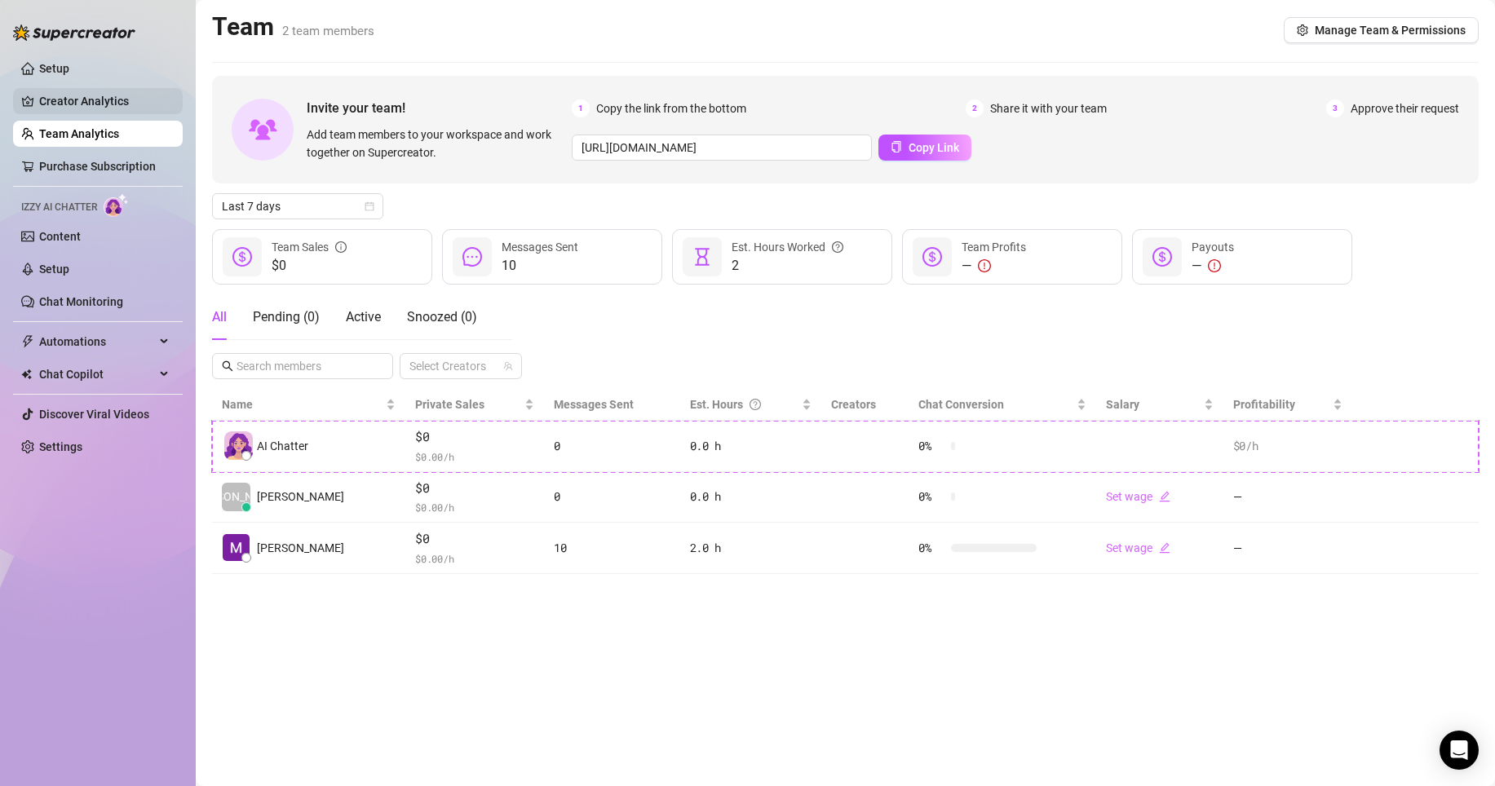
click at [103, 100] on link "Creator Analytics" at bounding box center [104, 101] width 131 height 26
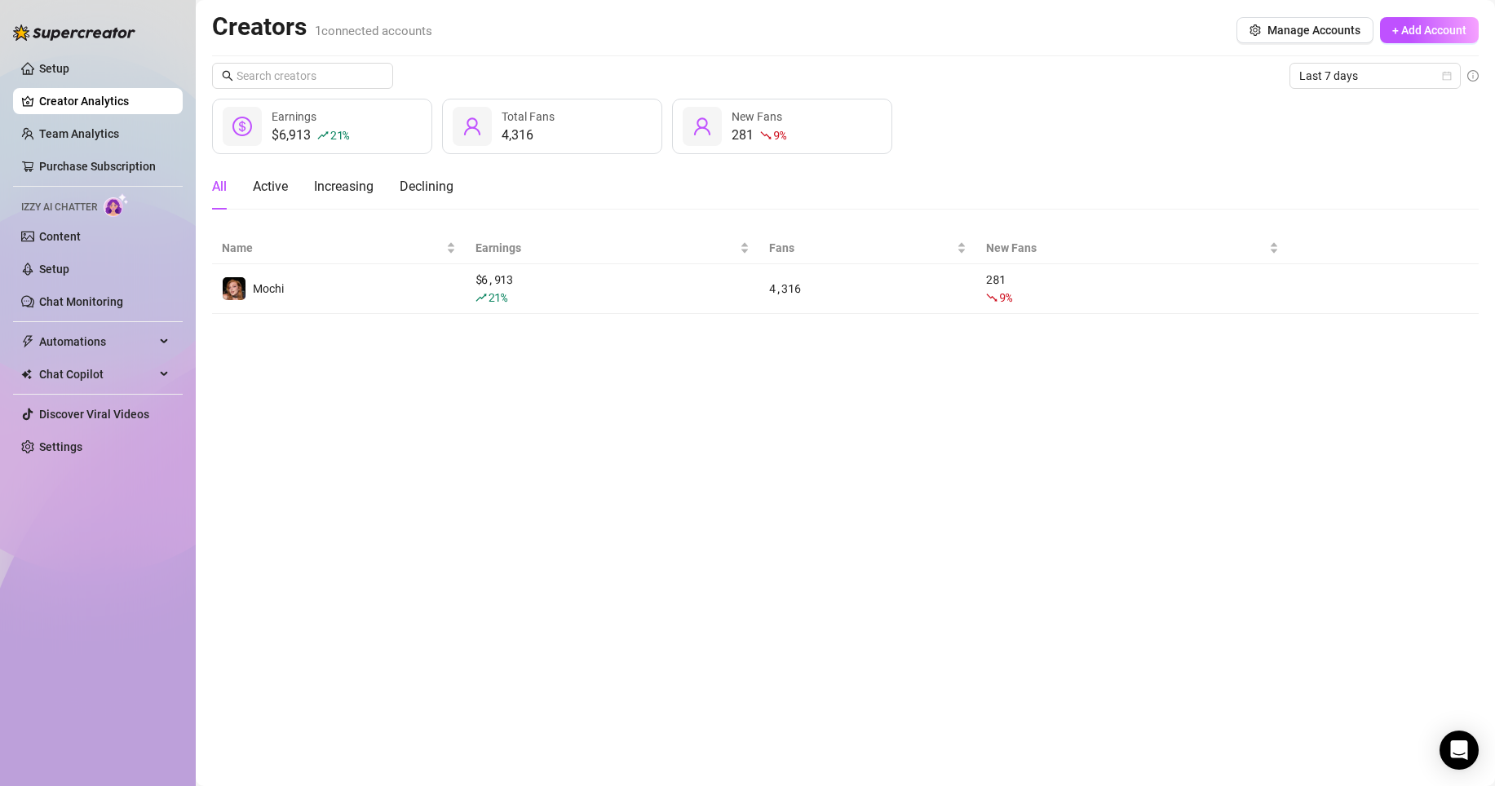
click at [580, 370] on main "Creators 1 connected accounts Manage Accounts + Add Account Last 7 days $6,913 …" at bounding box center [846, 393] width 1300 height 786
click at [80, 374] on span "Chat Copilot" at bounding box center [97, 374] width 116 height 26
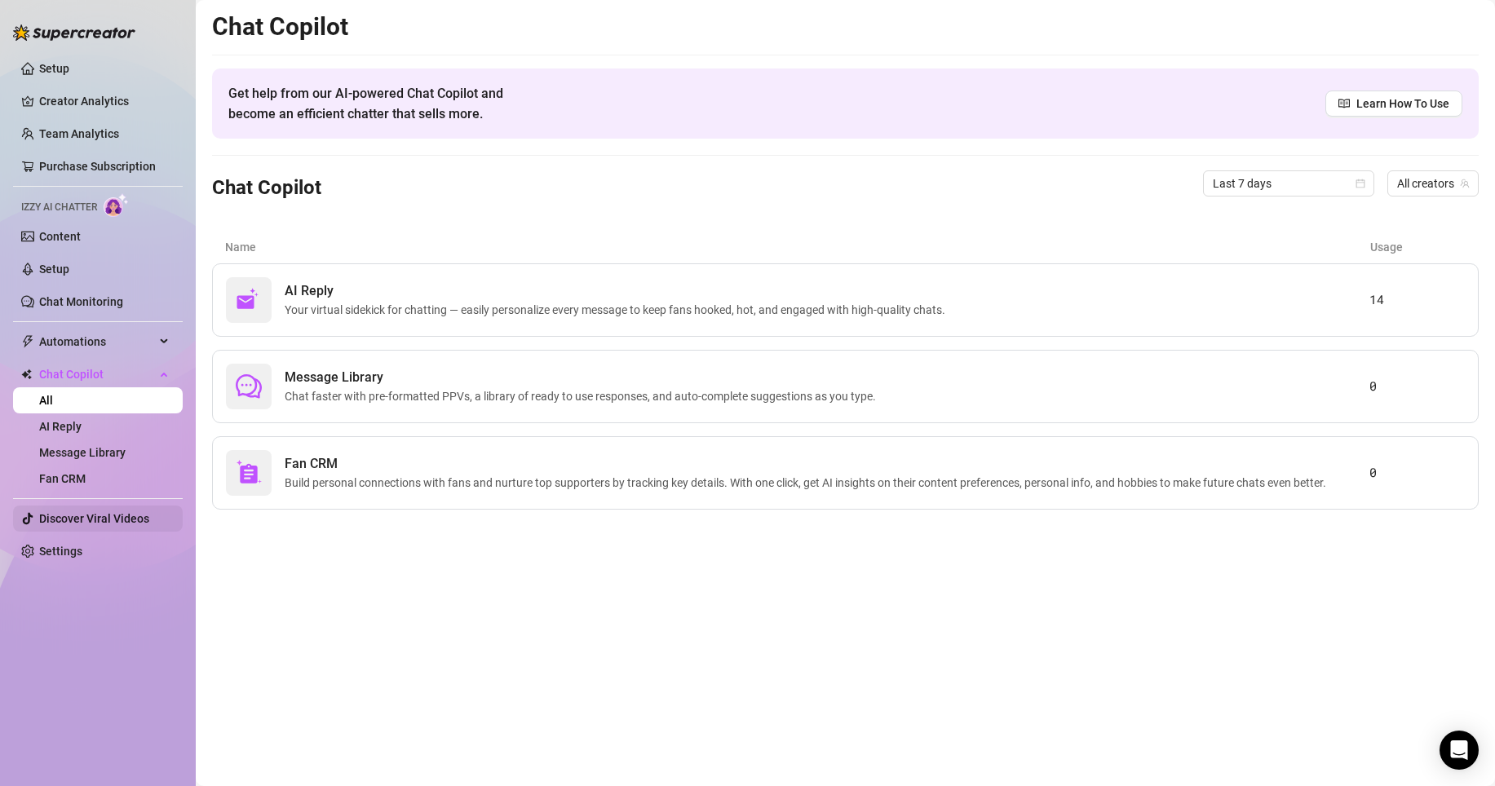
click at [77, 518] on link "Discover Viral Videos" at bounding box center [94, 518] width 110 height 13
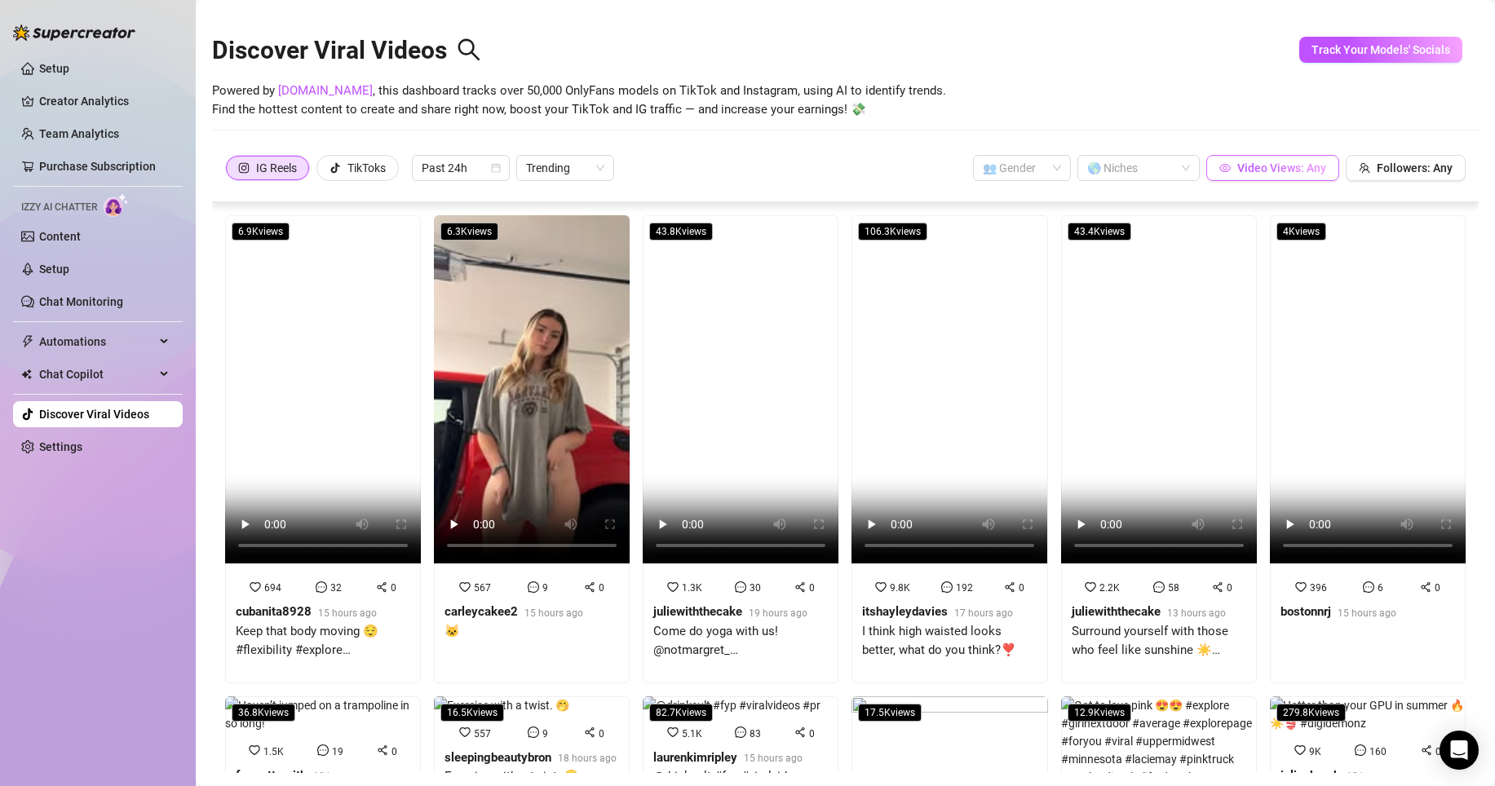
click at [1303, 172] on span "Video Views: Any" at bounding box center [1282, 168] width 89 height 13
drag, startPoint x: 1227, startPoint y: 116, endPoint x: 1109, endPoint y: 112, distance: 118.4
click at [1109, 112] on body "Setup Creator Analytics Team Analytics Purchase Subscription Izzy AI Chatter Co…" at bounding box center [747, 393] width 1495 height 786
click at [1025, 94] on div "Powered by [DOMAIN_NAME] , this dashboard tracks over 50,000 OnlyFans models on…" at bounding box center [845, 101] width 1267 height 38
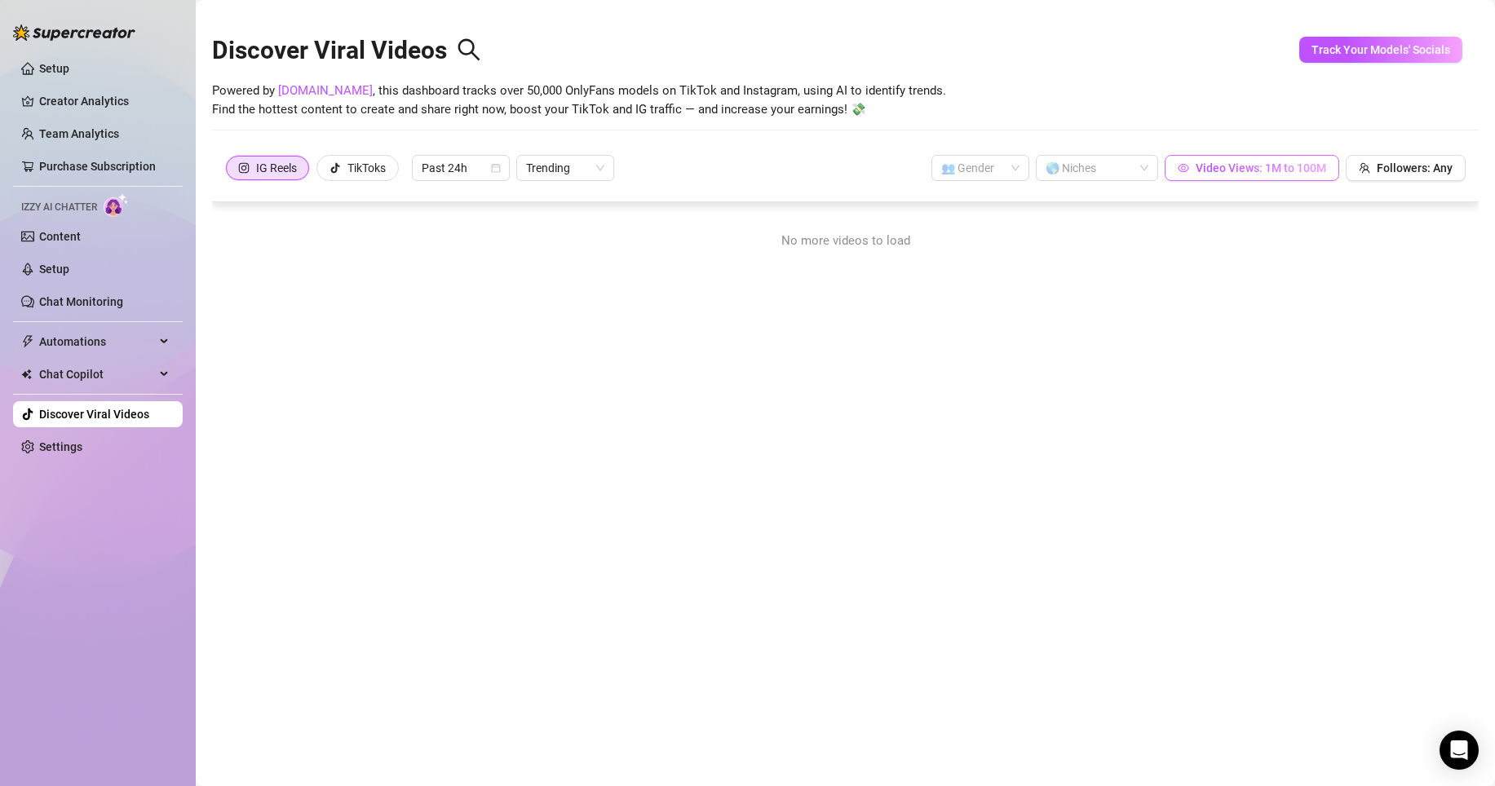
click at [1217, 171] on span "Video Views: 1M to 100M" at bounding box center [1261, 168] width 131 height 13
click at [1160, 114] on input "1000000" at bounding box center [1180, 116] width 96 height 24
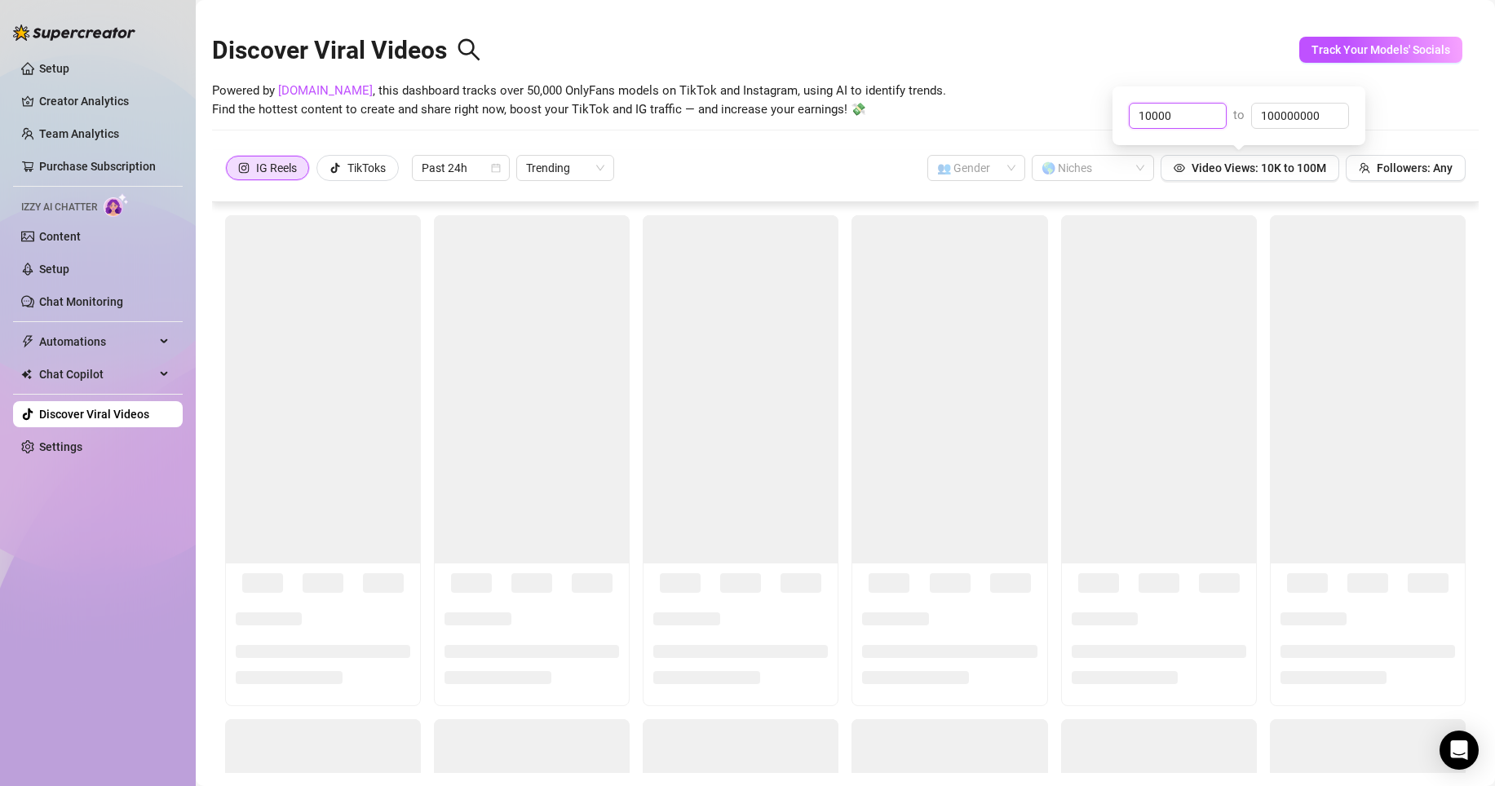
type input "10000"
click at [971, 94] on div "Powered by [DOMAIN_NAME] , this dashboard tracks over 50,000 OnlyFans models on…" at bounding box center [845, 101] width 1267 height 38
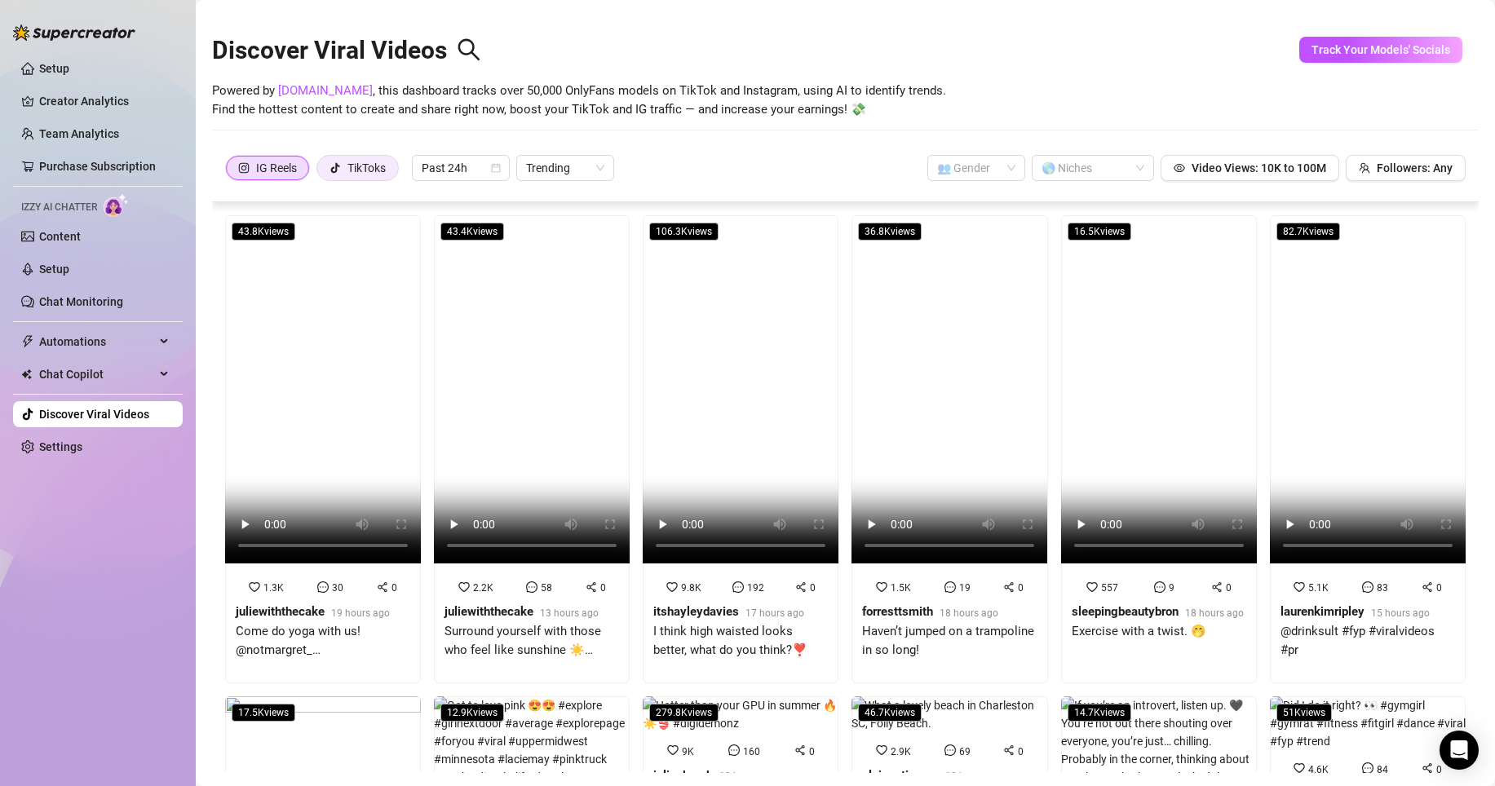
click at [340, 162] on icon "tik-tok" at bounding box center [335, 167] width 11 height 11
click at [321, 172] on input "TikToks" at bounding box center [321, 172] width 0 height 0
